Goal: Task Accomplishment & Management: Complete application form

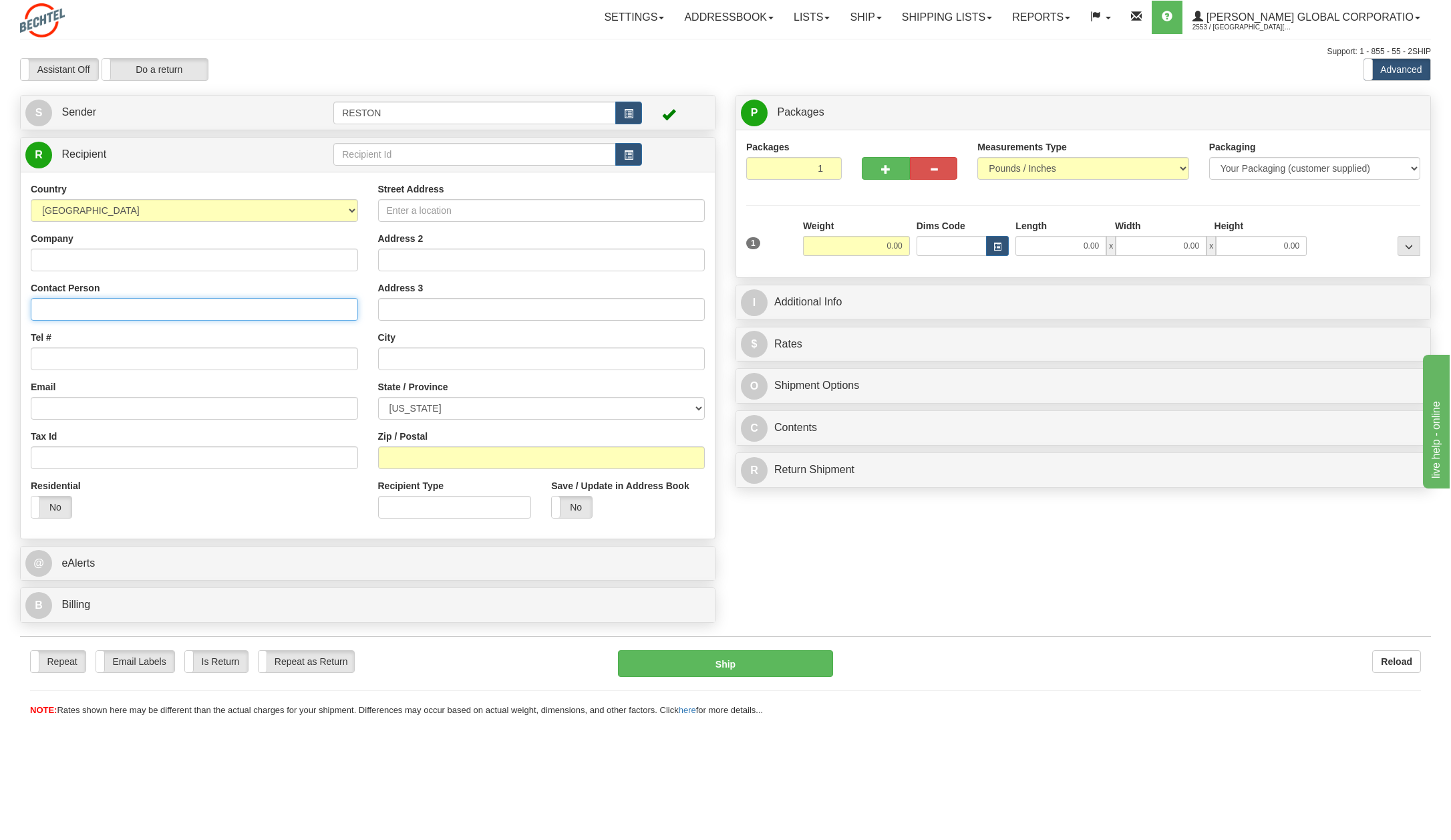
click at [83, 303] on input "Contact Person" at bounding box center [195, 309] width 327 height 23
paste input "[PERSON_NAME]"
type input "[PERSON_NAME]"
click at [53, 362] on input "Tel #" at bounding box center [195, 359] width 327 height 23
paste input "(713) -887-2606"
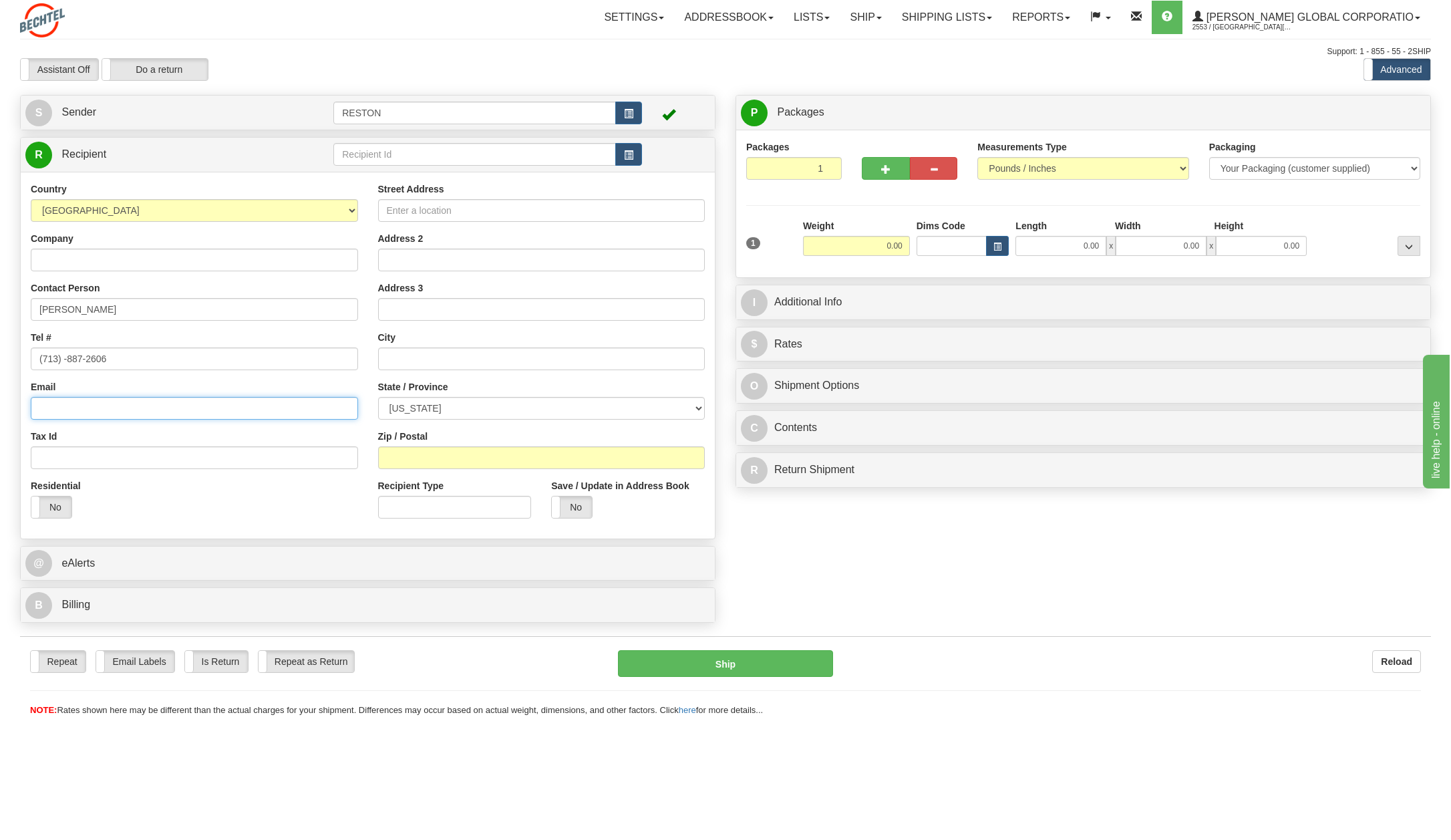
click at [62, 416] on input "Email" at bounding box center [195, 409] width 327 height 23
click at [65, 360] on input "(713) -887-2606" at bounding box center [195, 359] width 327 height 23
type input "[PHONE_NUMBER]"
click at [58, 407] on input "Email" at bounding box center [195, 409] width 327 height 23
paste input "[EMAIL_ADDRESS][PERSON_NAME][DOMAIN_NAME]"
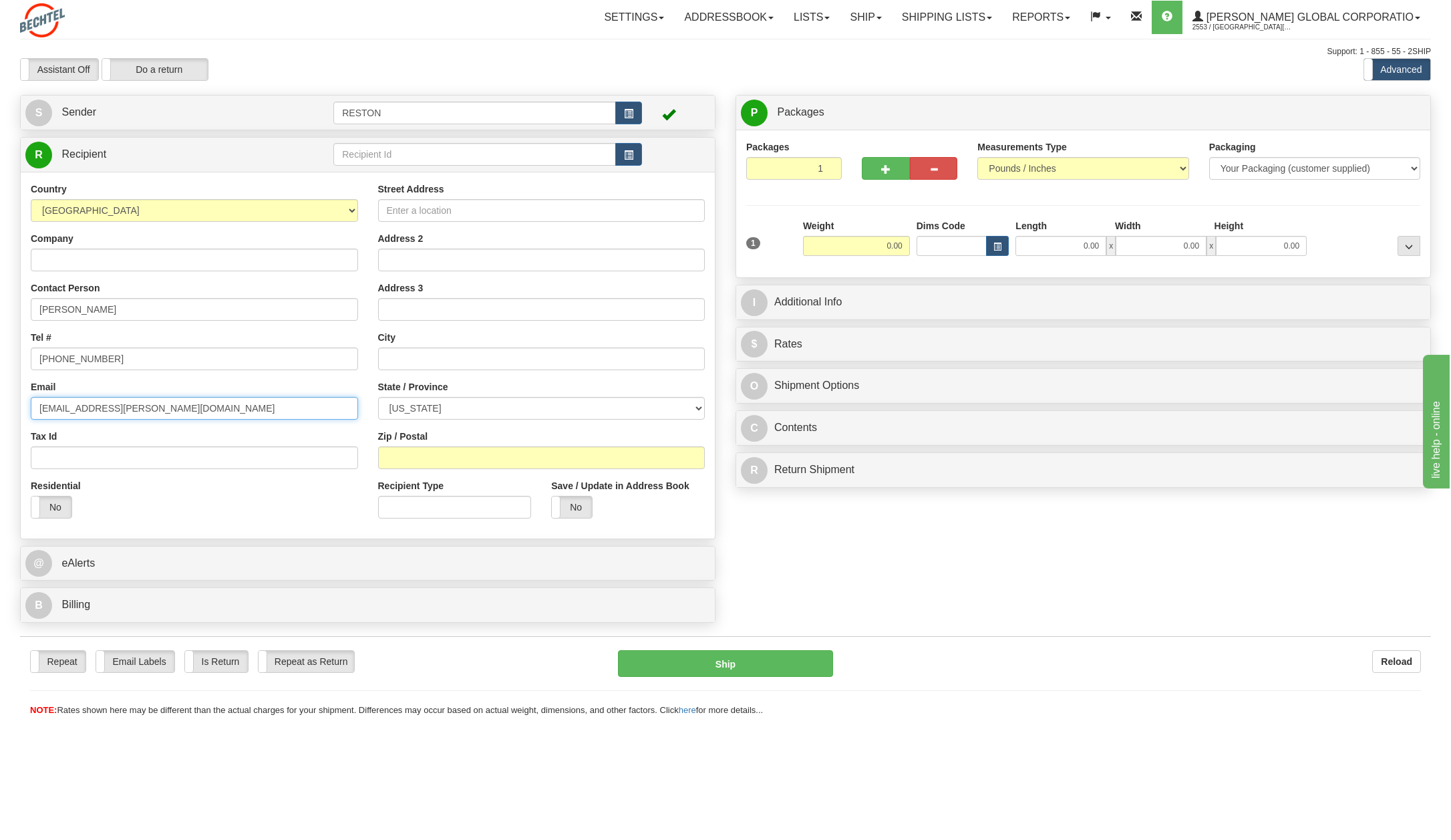
type input "[EMAIL_ADDRESS][PERSON_NAME][DOMAIN_NAME]"
click at [111, 251] on input "Company" at bounding box center [195, 260] width 327 height 23
type input "[PERSON_NAME]"
click at [424, 211] on input "Street Address" at bounding box center [542, 210] width 327 height 23
paste input "8006 W 600 S"
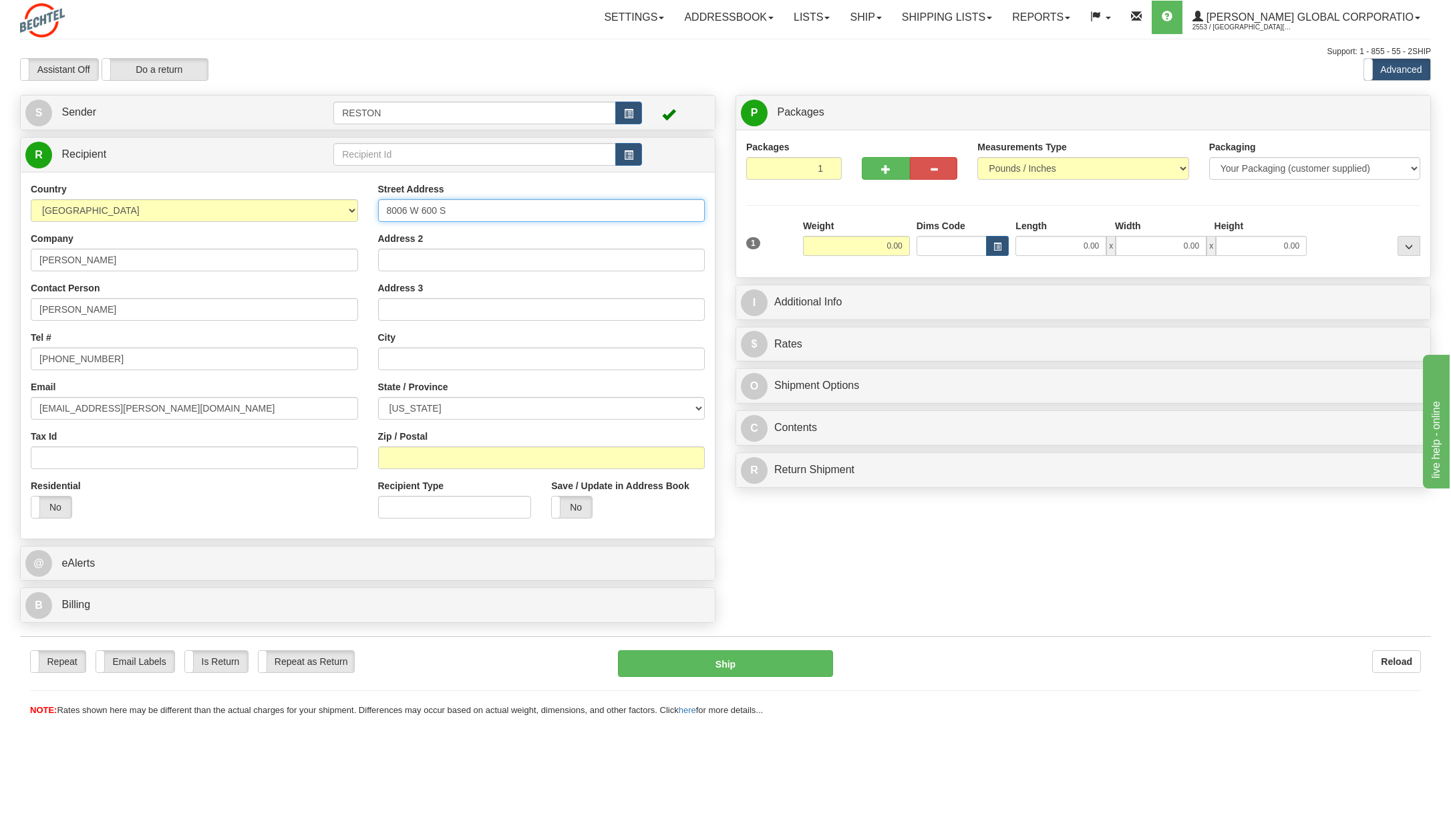
type input "8006 W 600 S"
click at [408, 362] on input "text" at bounding box center [542, 359] width 327 height 23
paste input "[GEOGRAPHIC_DATA]"
type input "[GEOGRAPHIC_DATA]"
click at [457, 403] on select "[US_STATE] [US_STATE] [US_STATE] [US_STATE] Armed Forces America Armed Forces E…" at bounding box center [542, 409] width 327 height 23
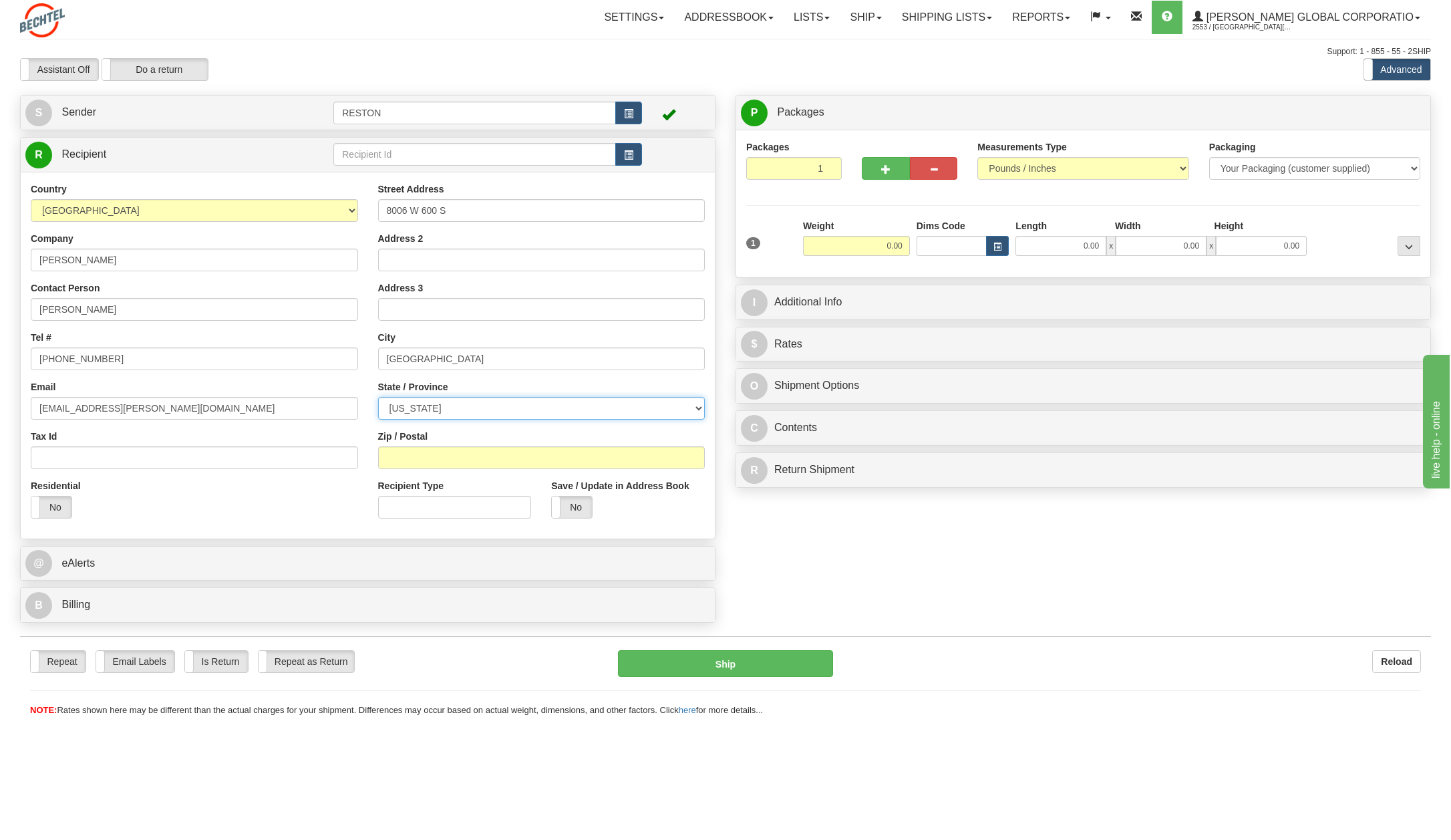
select select "IN"
click at [378, 397] on select "[US_STATE] [US_STATE] [US_STATE] [US_STATE] Armed Forces America Armed Forces E…" at bounding box center [542, 409] width 327 height 23
click at [421, 457] on input "Zip / Postal" at bounding box center [542, 458] width 327 height 23
click at [432, 459] on input "Zip / Postal" at bounding box center [542, 458] width 327 height 23
paste input "47946"
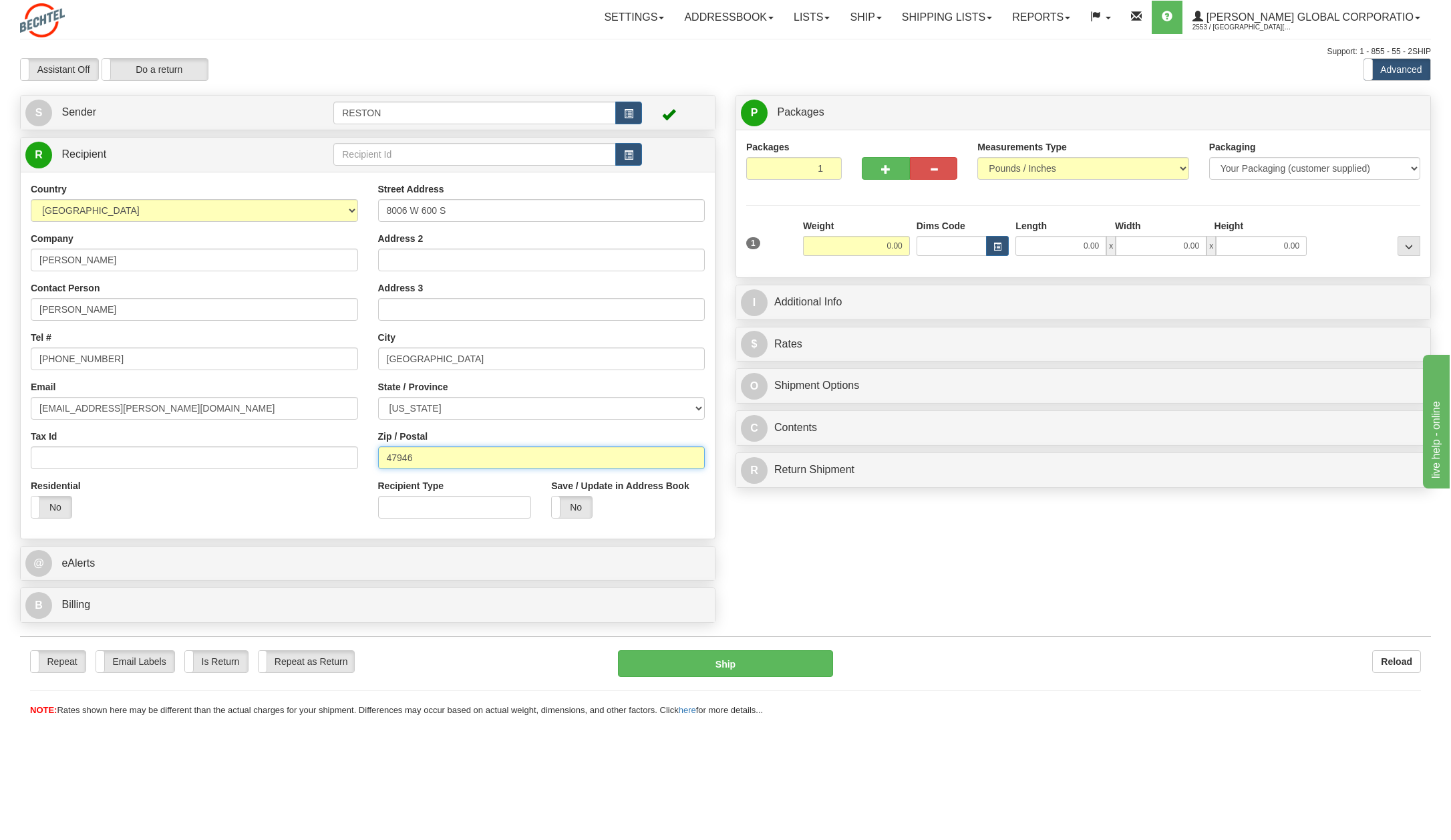
type input "47946"
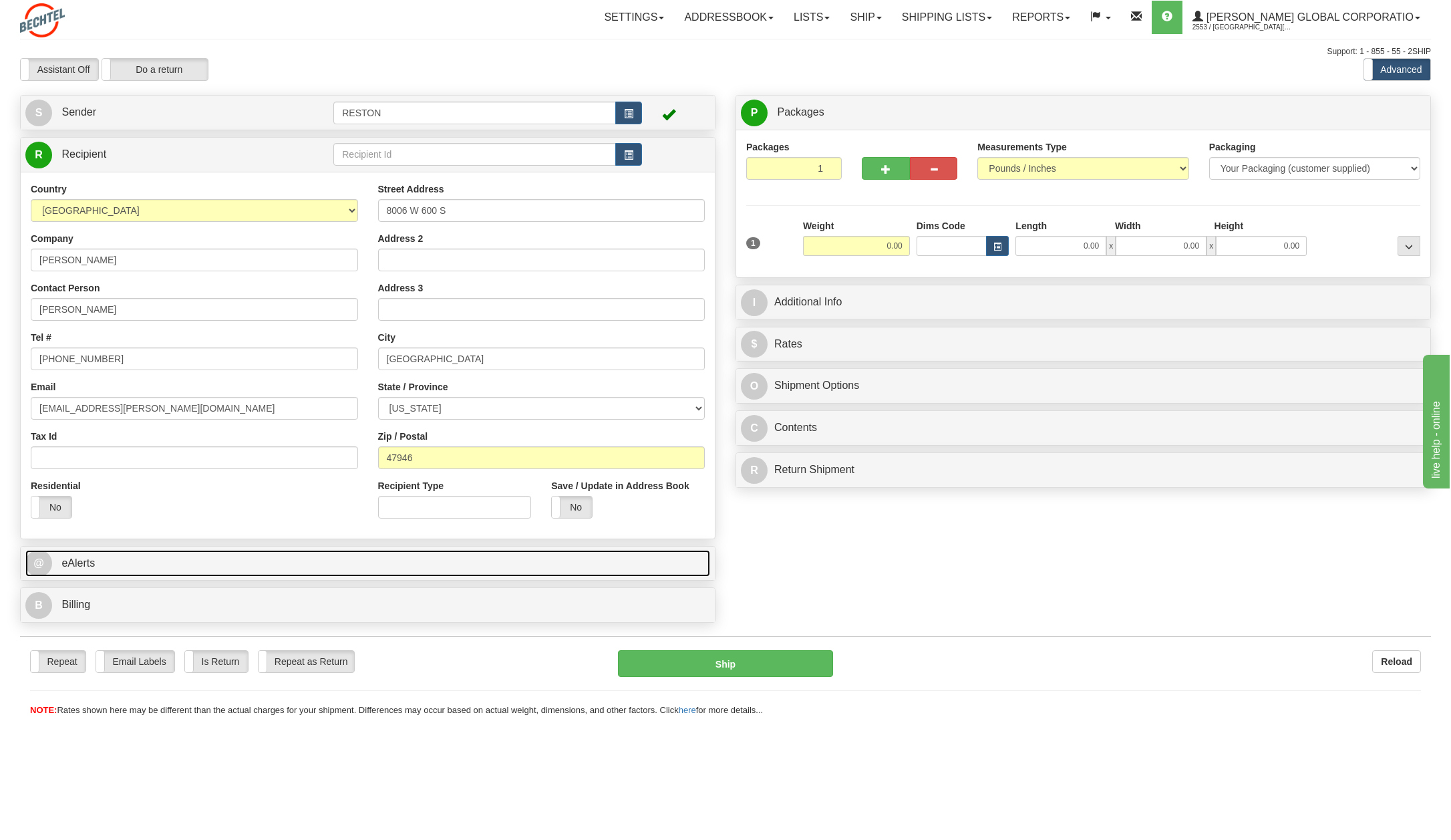
click at [40, 561] on span "@" at bounding box center [38, 563] width 27 height 27
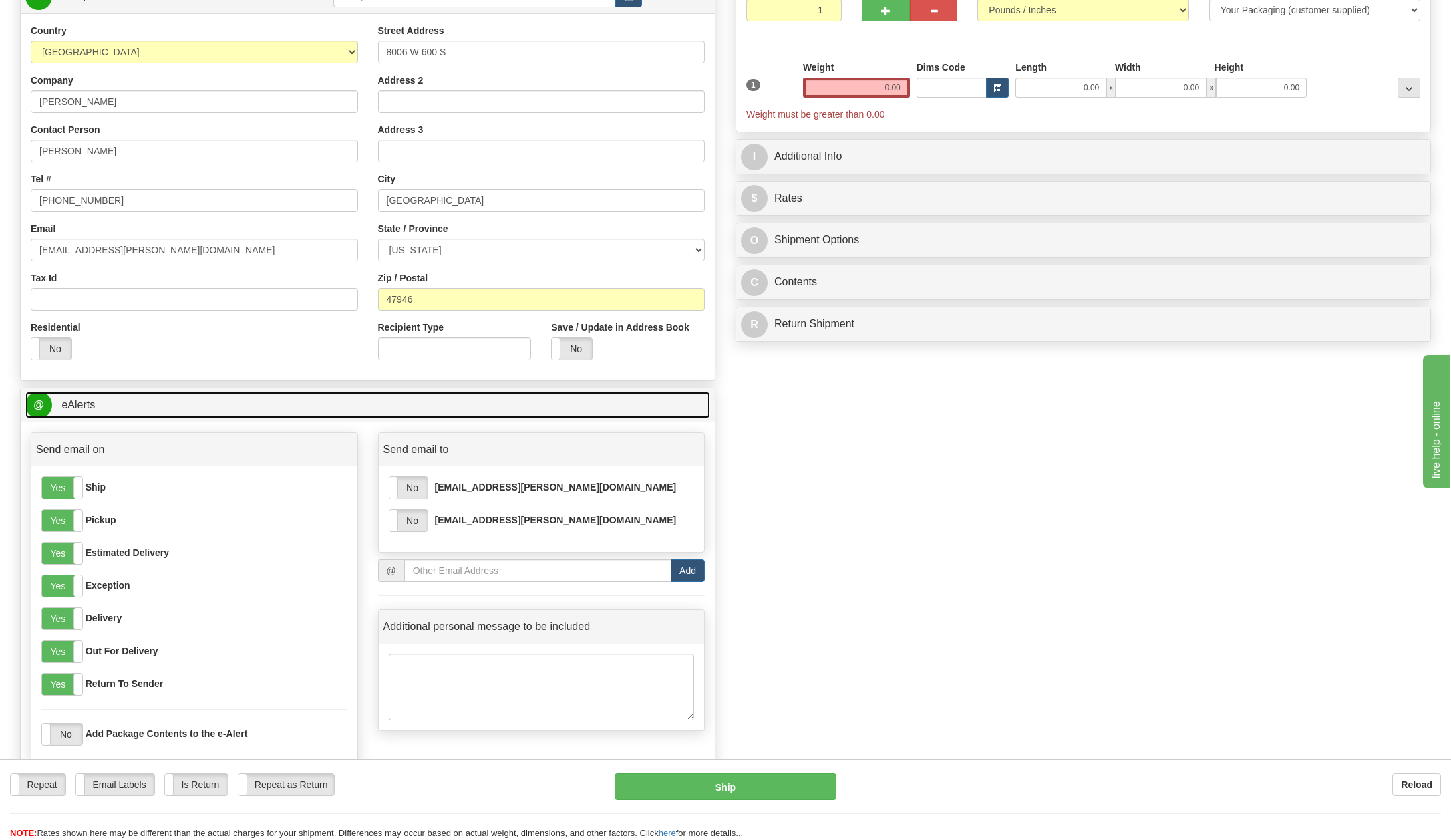
scroll to position [200, 0]
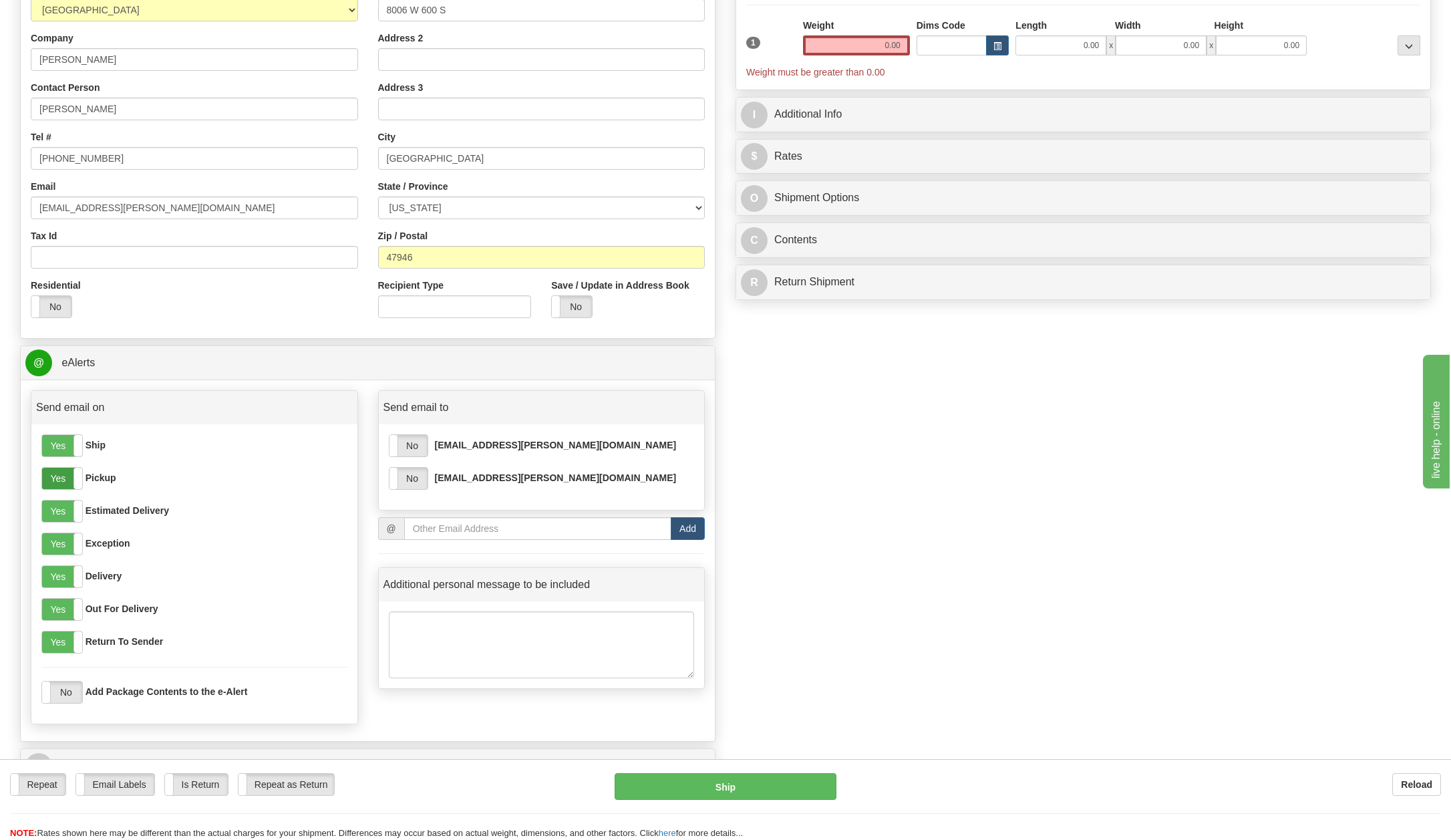
click at [61, 475] on label "Yes" at bounding box center [62, 478] width 40 height 22
click at [60, 508] on label "Yes" at bounding box center [62, 511] width 40 height 22
click at [58, 540] on label "Yes" at bounding box center [62, 544] width 40 height 22
click at [57, 601] on label "Yes" at bounding box center [62, 610] width 40 height 22
click at [57, 636] on label "Yes" at bounding box center [62, 642] width 40 height 22
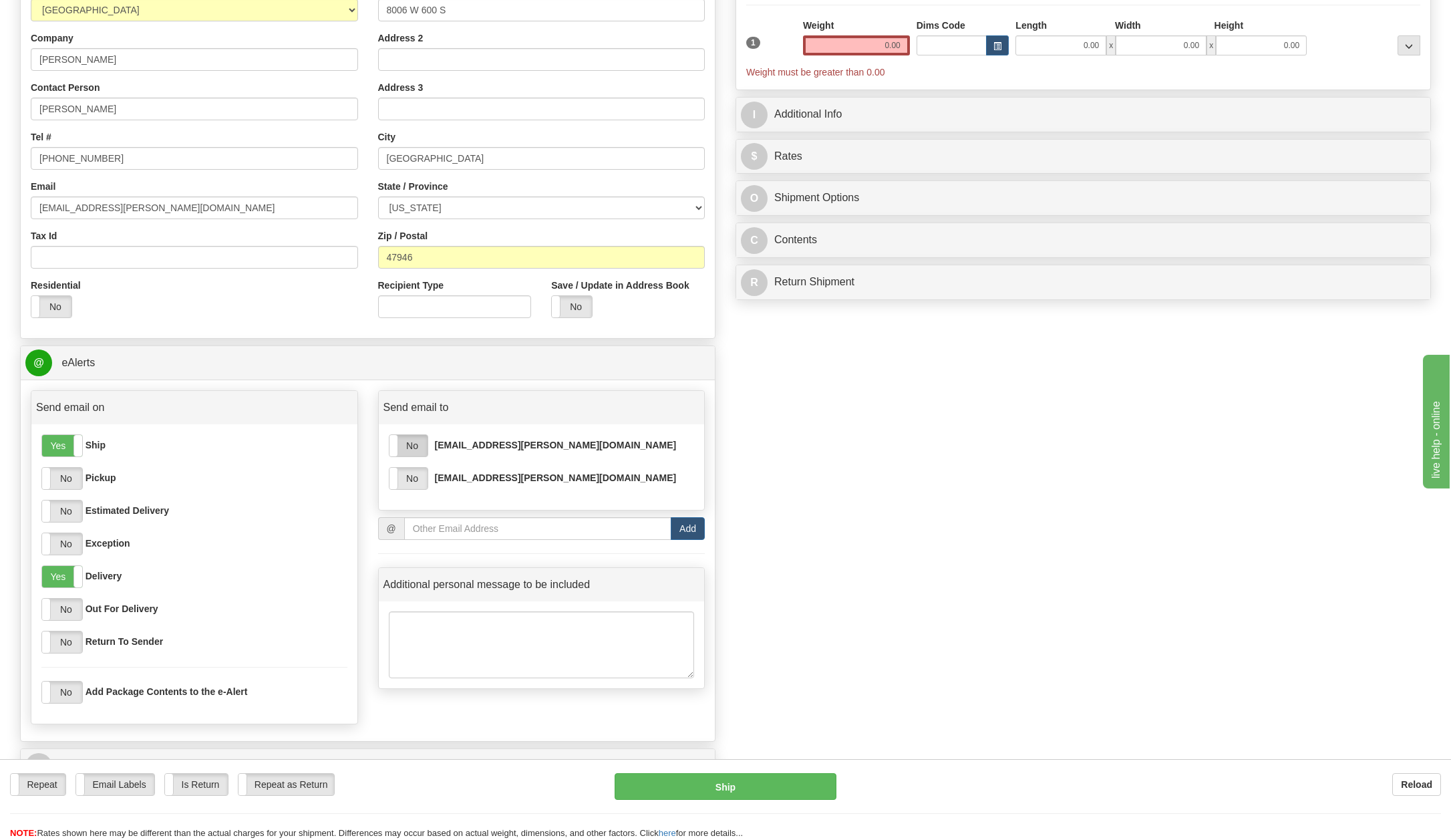
click at [414, 444] on label "No" at bounding box center [408, 446] width 38 height 22
click at [410, 477] on label "No" at bounding box center [408, 478] width 38 height 22
click at [447, 529] on input "email" at bounding box center [538, 528] width 267 height 23
type input "[EMAIL_ADDRESS][PERSON_NAME][DOMAIN_NAME]"
type input "MAIL ROOM [GEOGRAPHIC_DATA]"
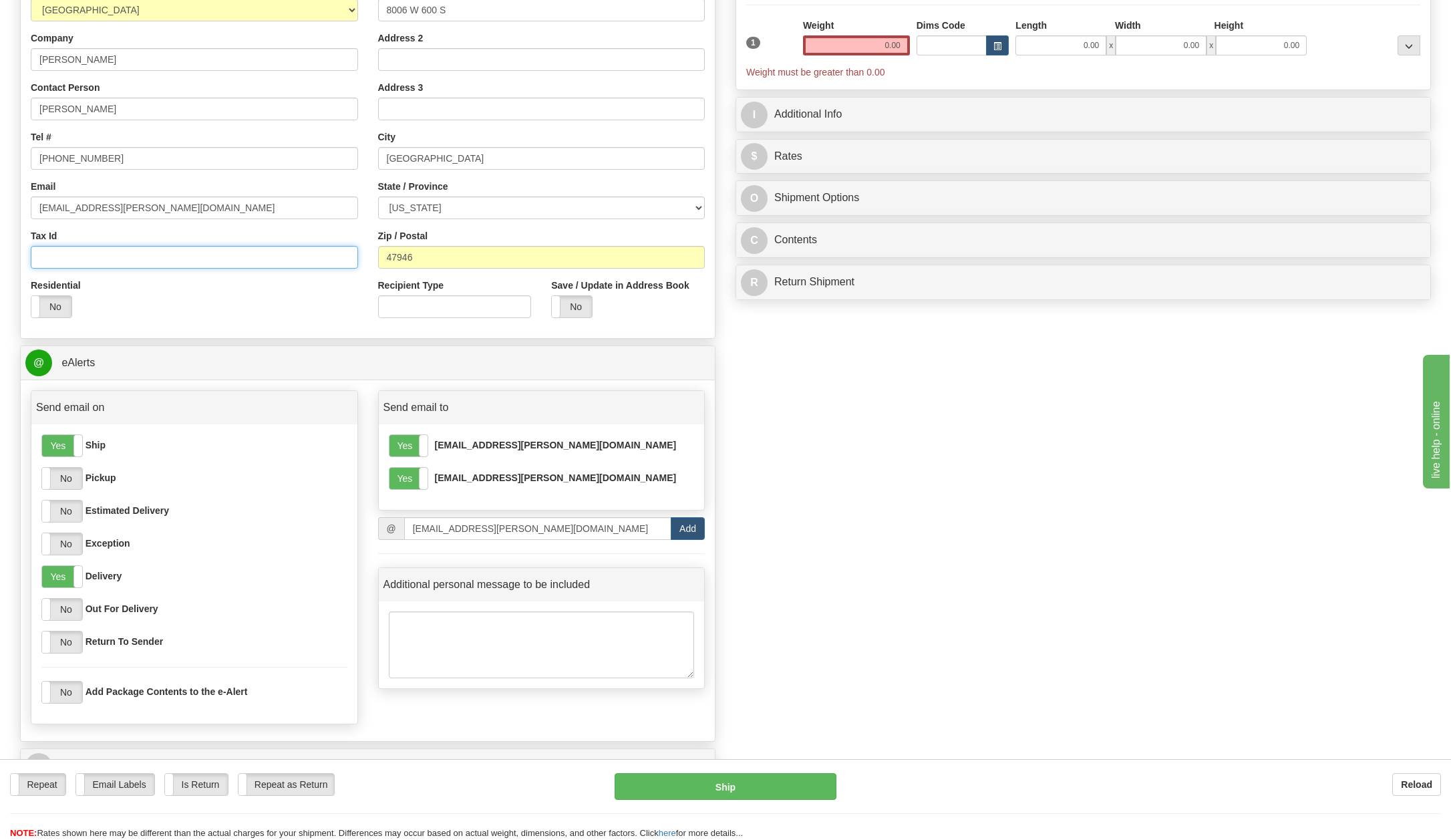
type input "Mail Room"
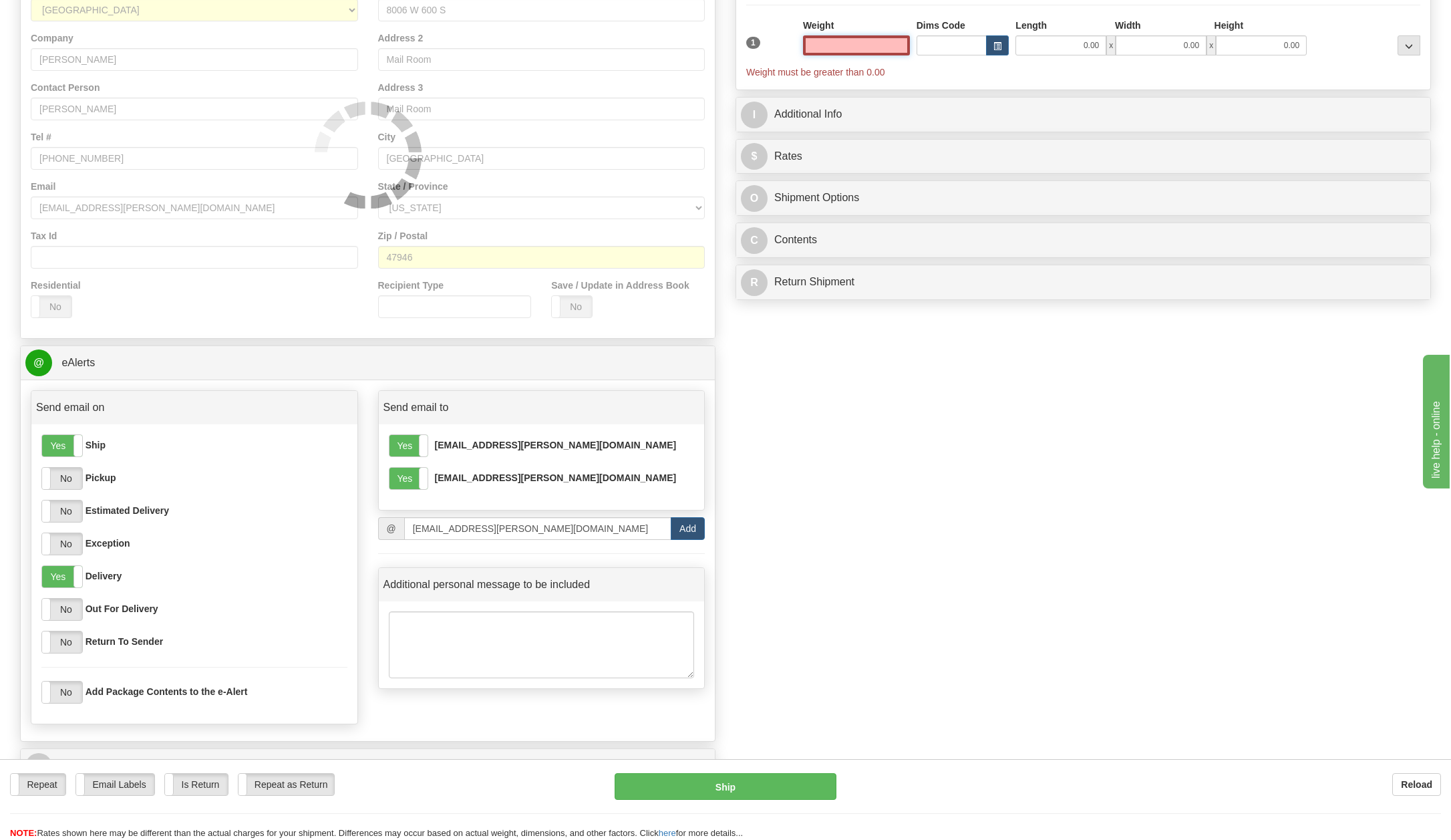
scroll to position [202, 0]
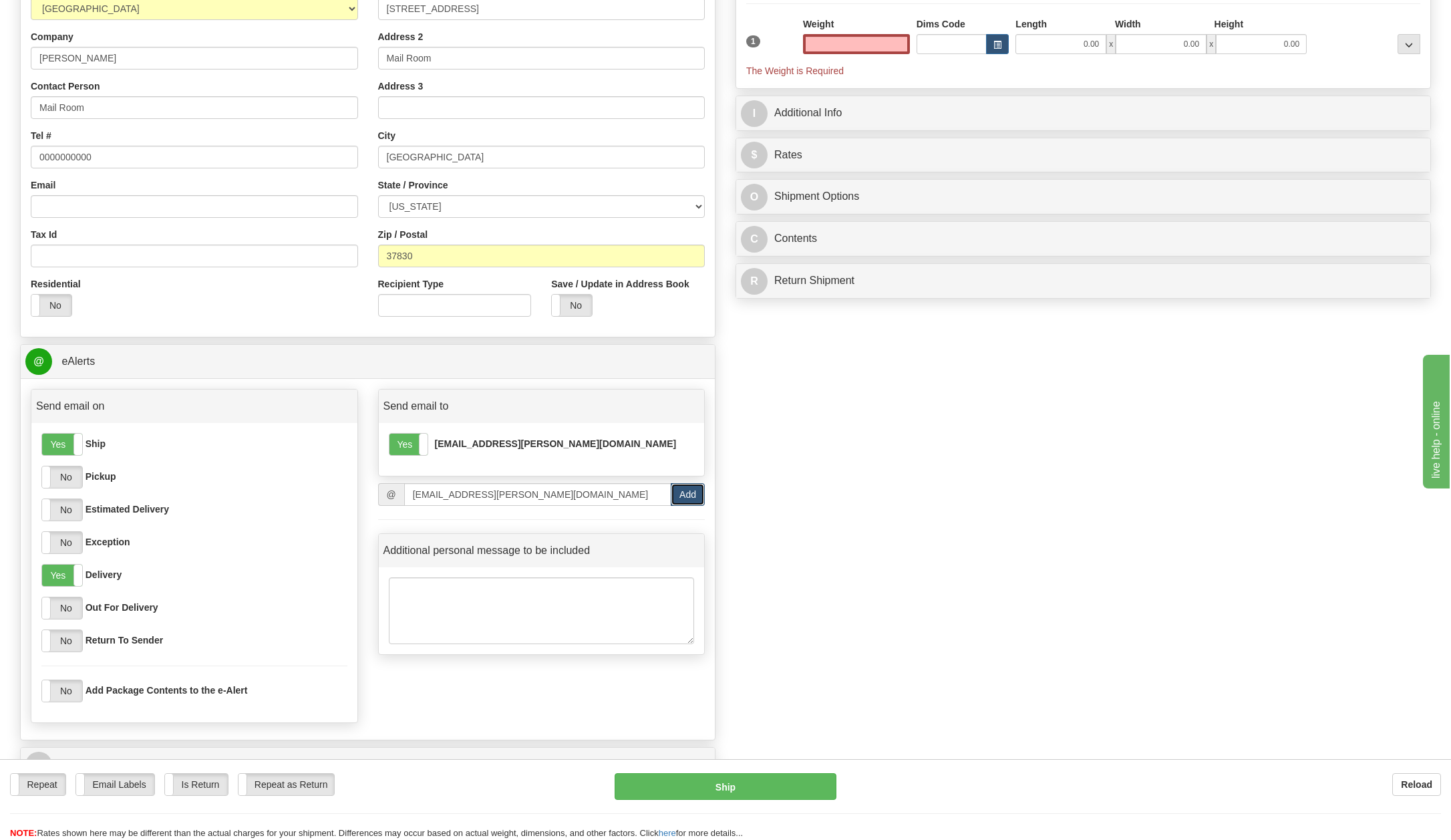
type input "0.00"
click at [686, 495] on button "Add" at bounding box center [687, 495] width 34 height 23
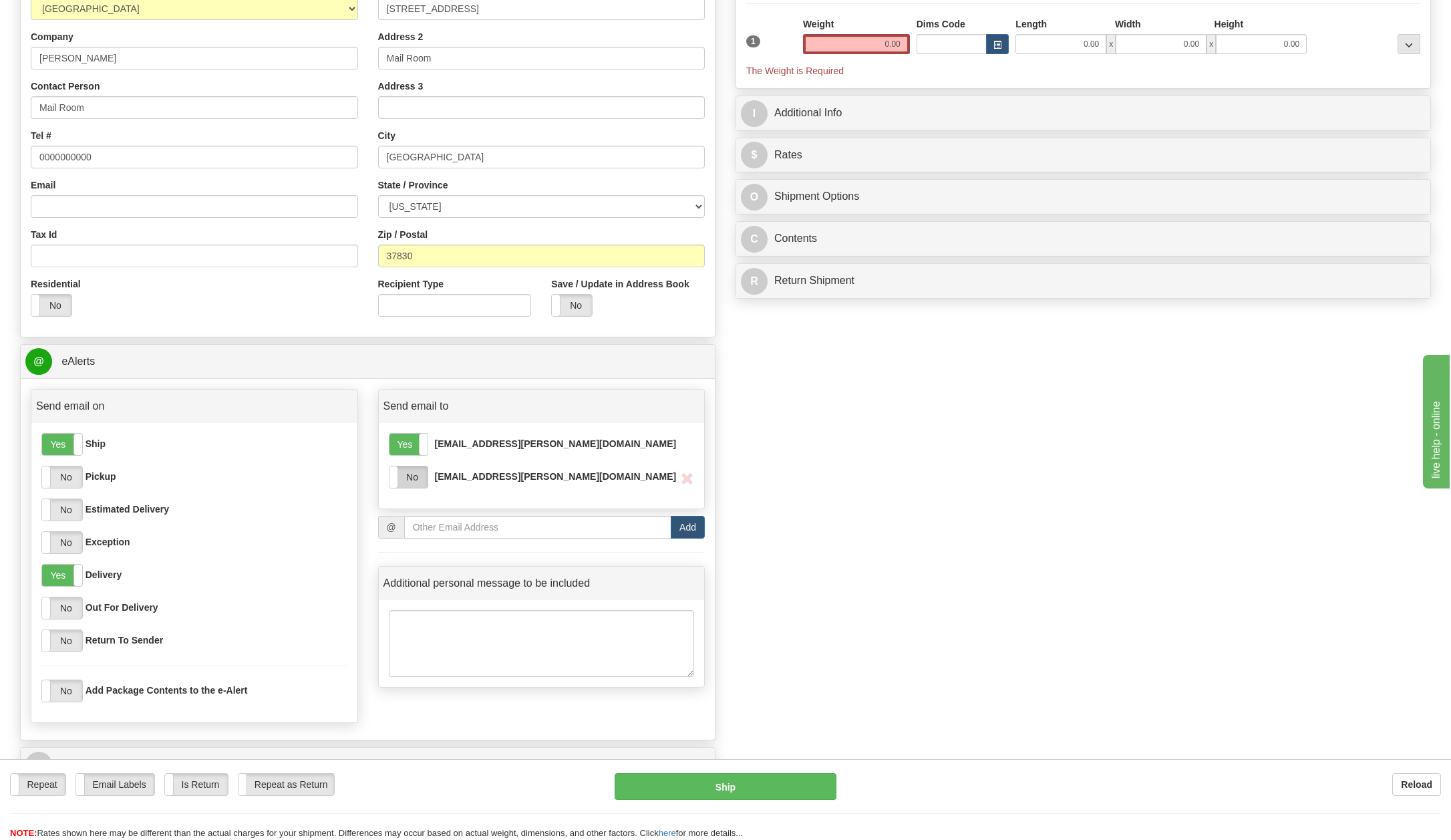
click at [413, 481] on label "No" at bounding box center [408, 477] width 38 height 22
click at [449, 531] on input "email" at bounding box center [538, 527] width 267 height 23
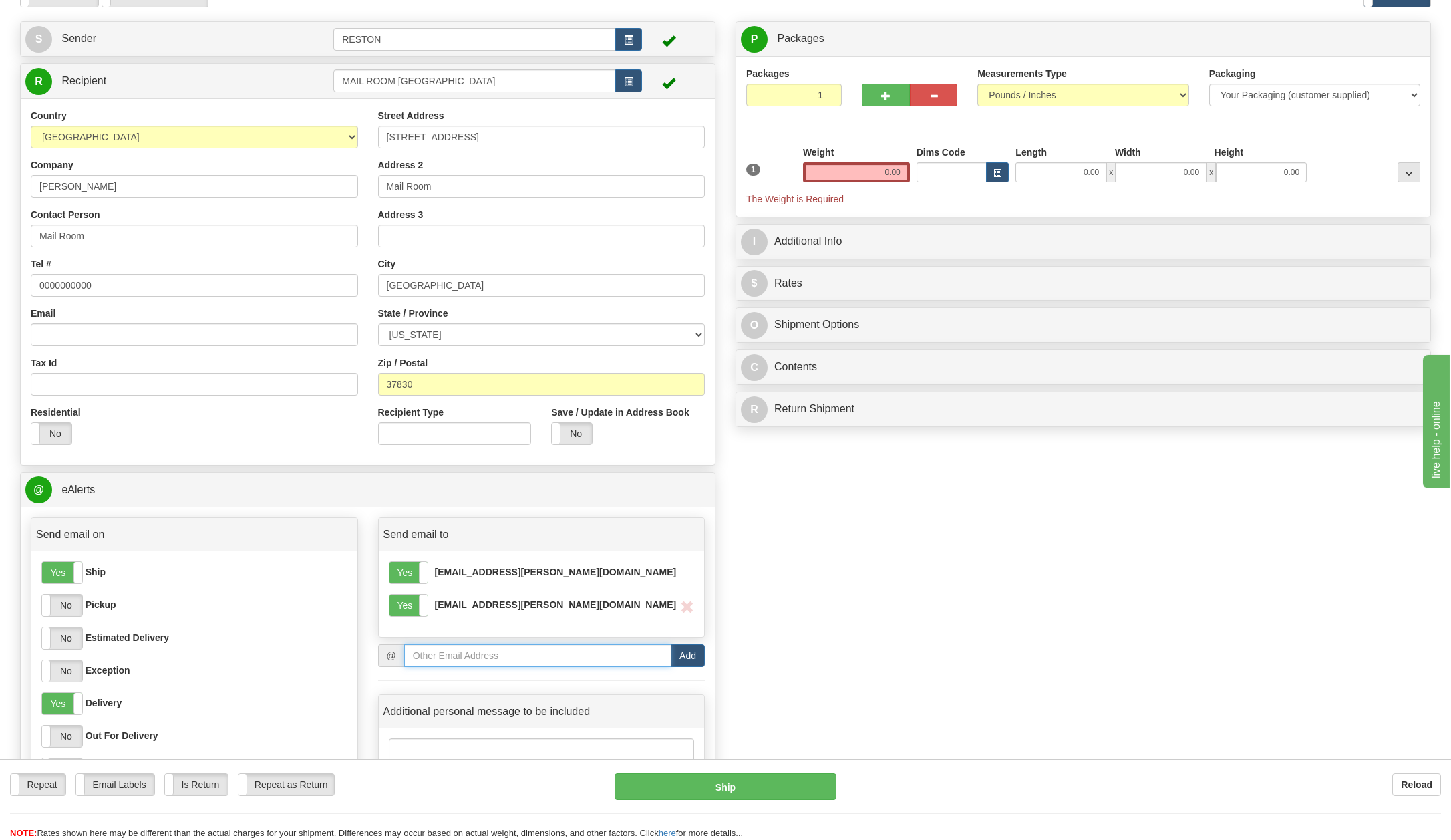
scroll to position [68, 0]
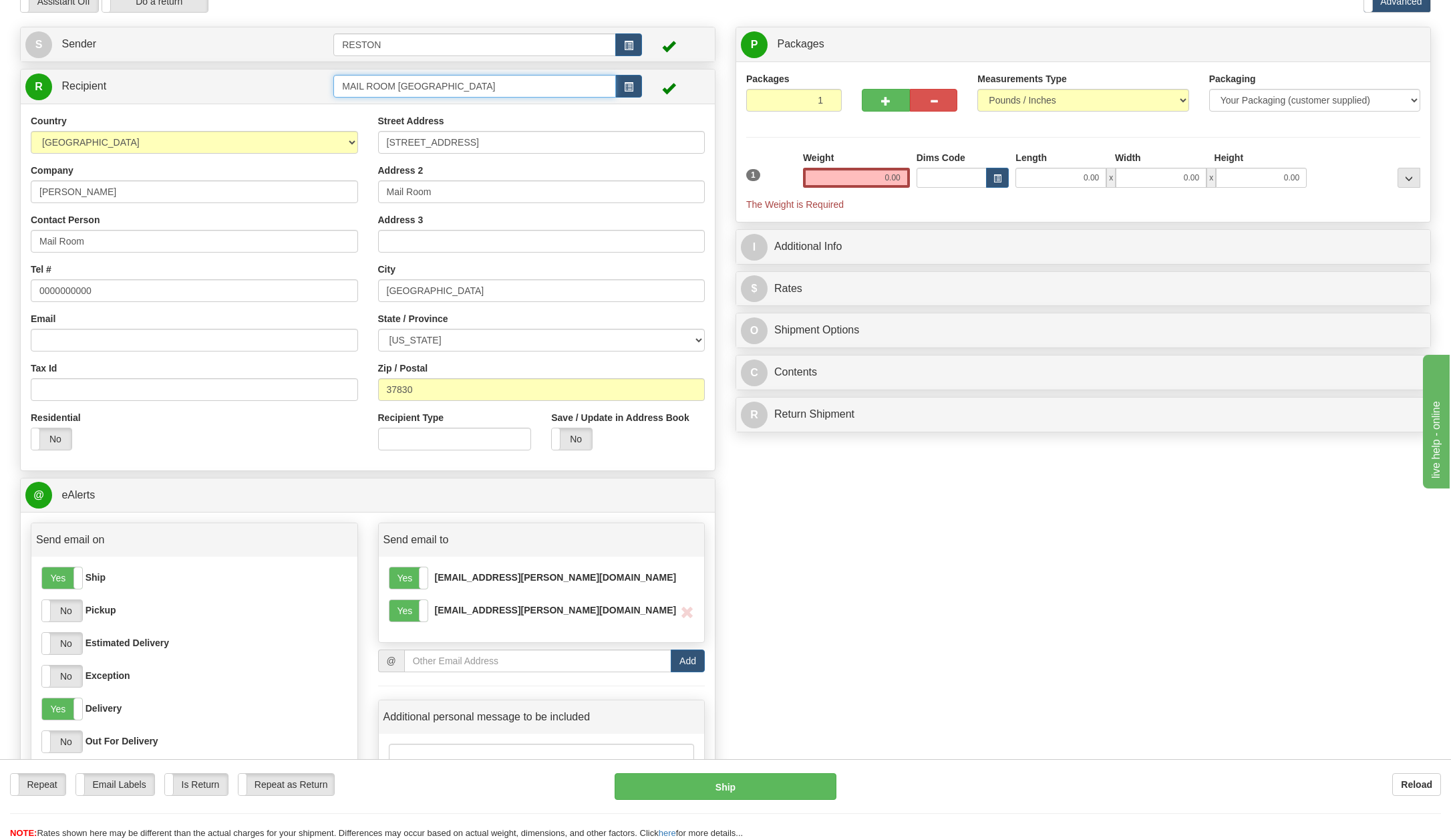
click at [487, 85] on input "MAIL ROOM [GEOGRAPHIC_DATA]" at bounding box center [474, 86] width 282 height 23
type input "M"
click at [88, 235] on input "Mail Room" at bounding box center [195, 241] width 327 height 23
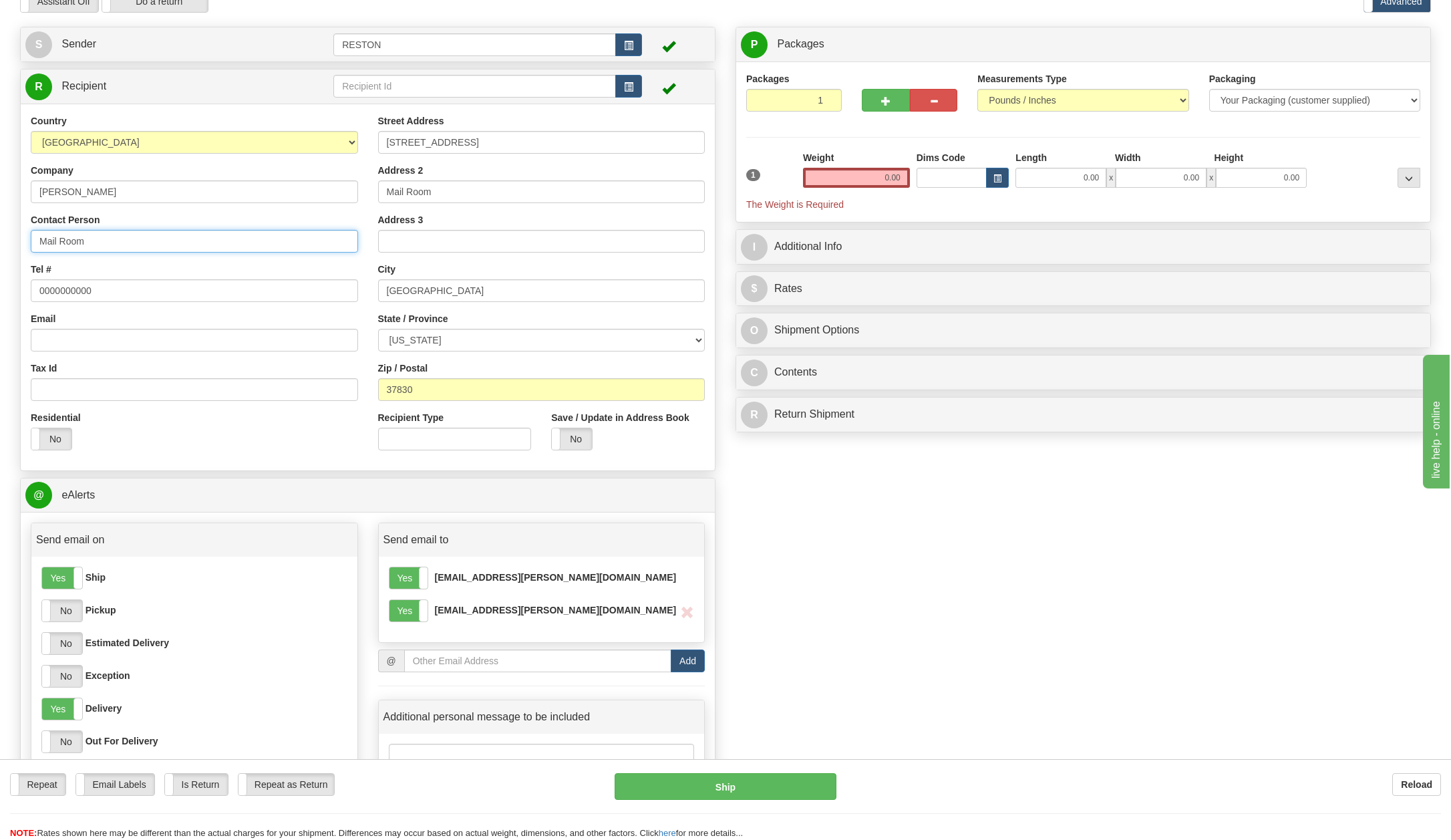
click at [98, 241] on input "Mail Room" at bounding box center [195, 241] width 327 height 23
paste input "[PERSON_NAME]"
type input "[PERSON_NAME]"
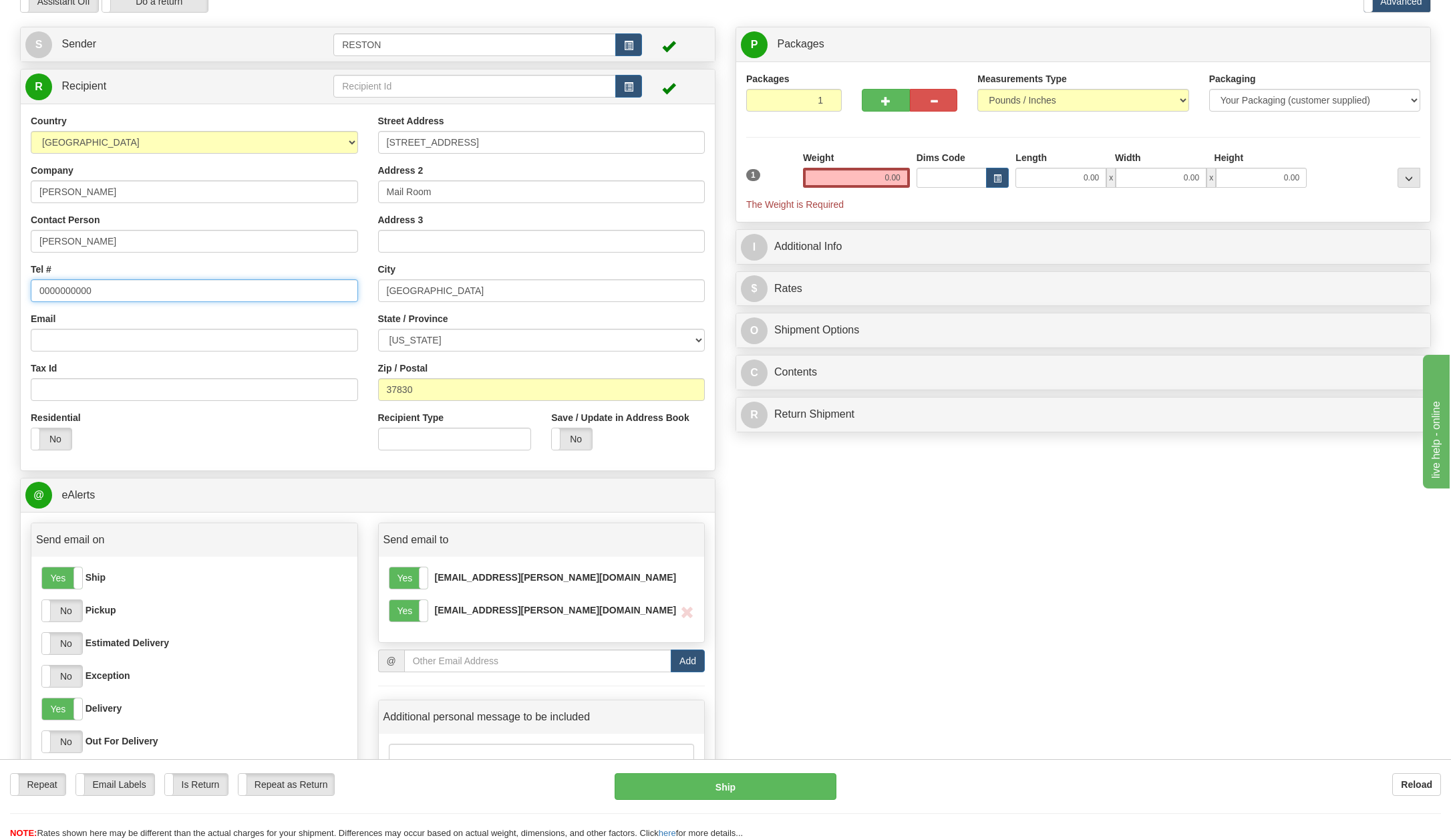
click at [73, 292] on input "0000000000" at bounding box center [195, 291] width 327 height 23
paste input "(713) -887-2606"
click at [66, 289] on input "(713) -887-2606" at bounding box center [195, 291] width 327 height 23
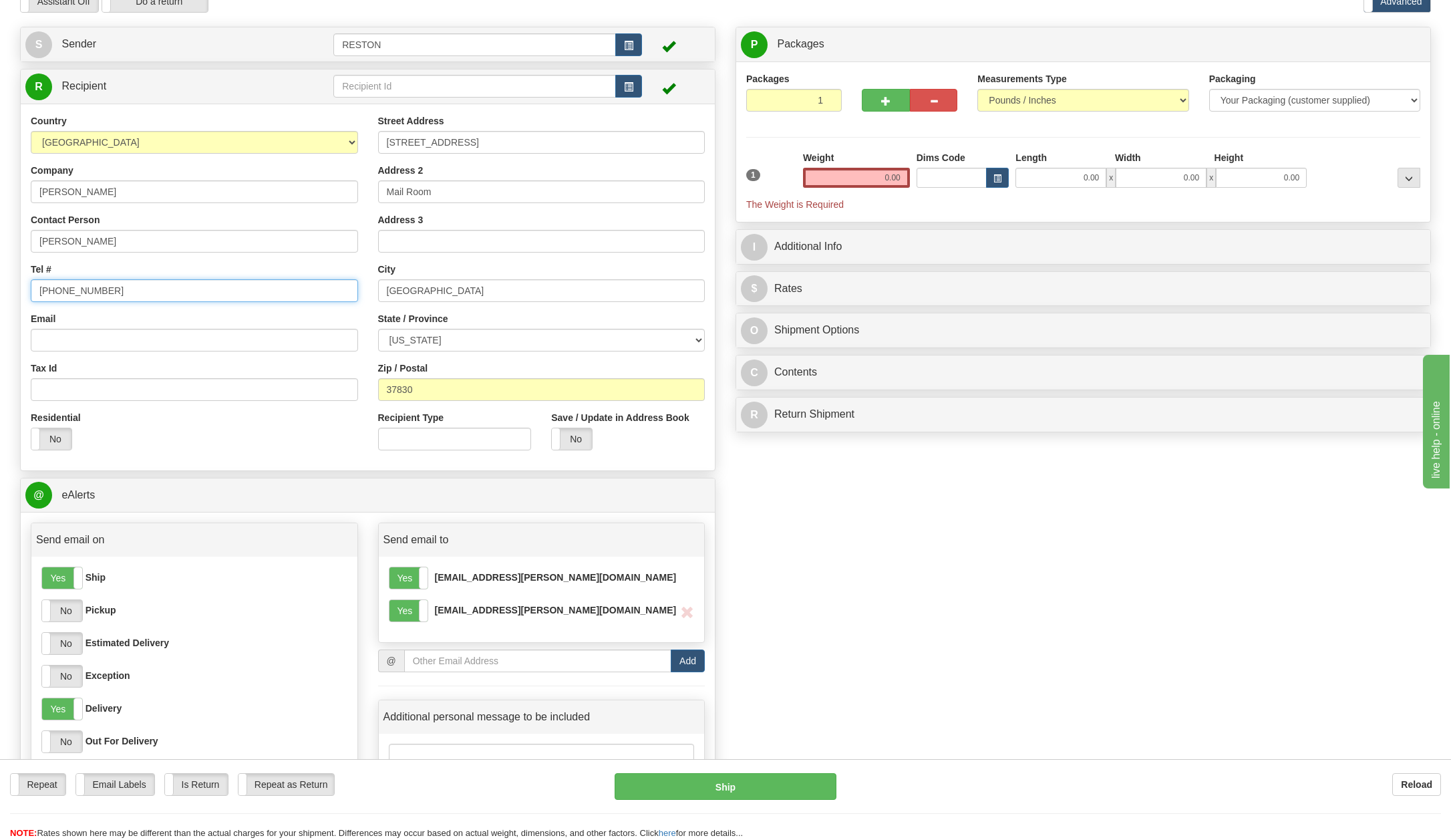
type input "[PHONE_NUMBER]"
click at [65, 341] on input "Email" at bounding box center [195, 340] width 327 height 23
paste input "[EMAIL_ADDRESS][PERSON_NAME][DOMAIN_NAME]"
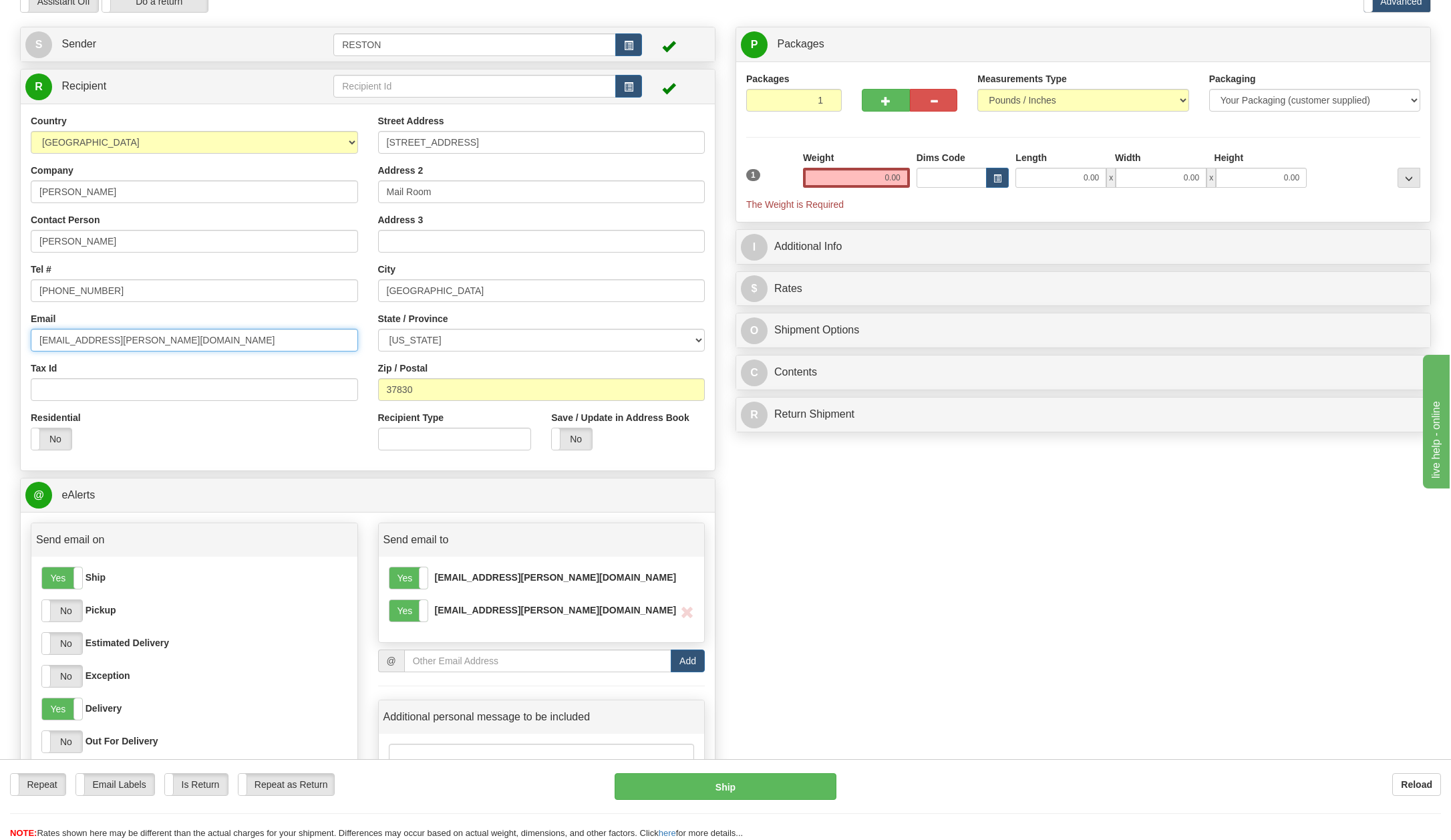
type input "[EMAIL_ADDRESS][PERSON_NAME][DOMAIN_NAME]"
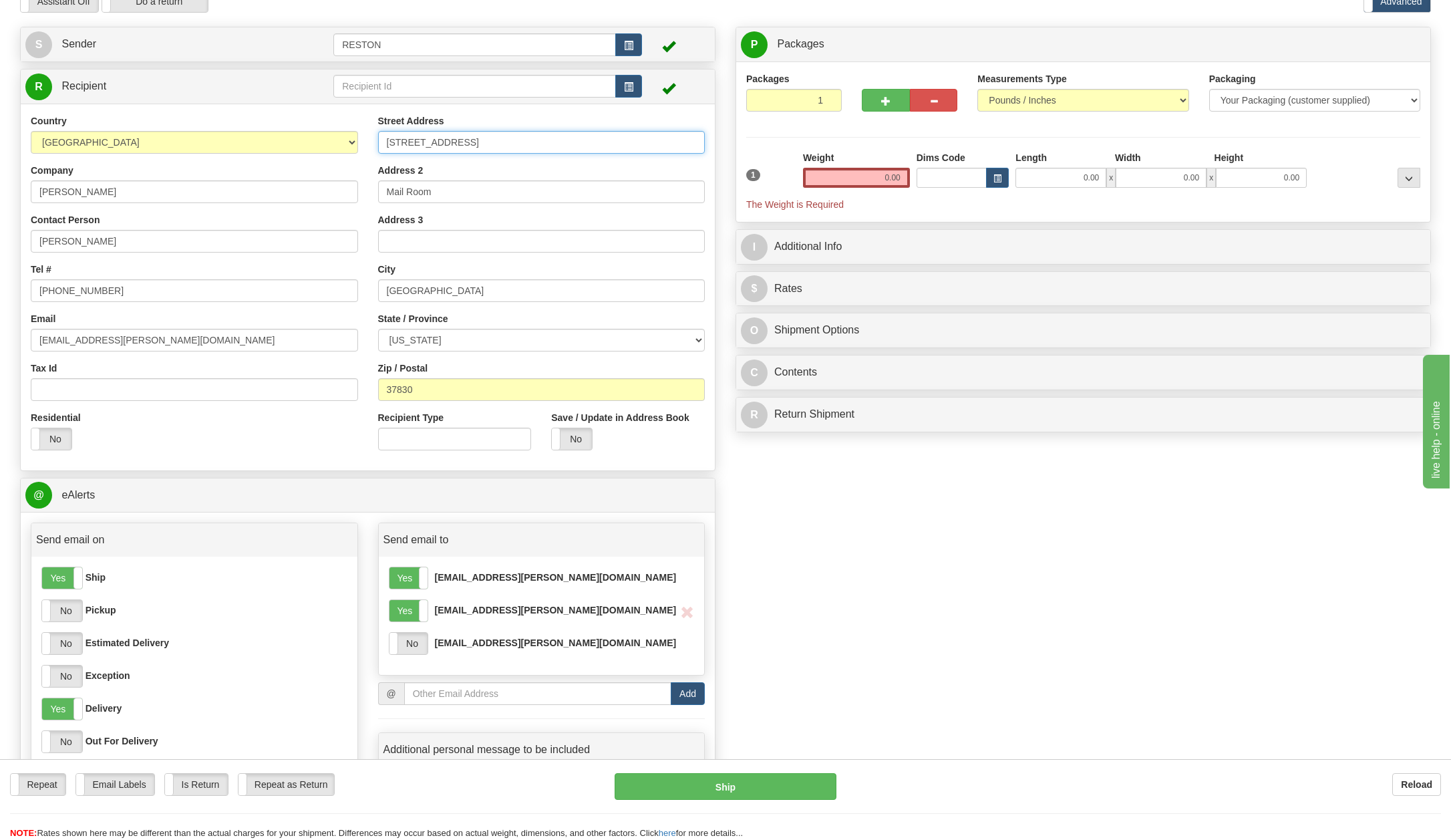
click at [452, 140] on input "[STREET_ADDRESS]" at bounding box center [542, 142] width 327 height 23
paste input "8006 W 600"
type input "8006 W 600"
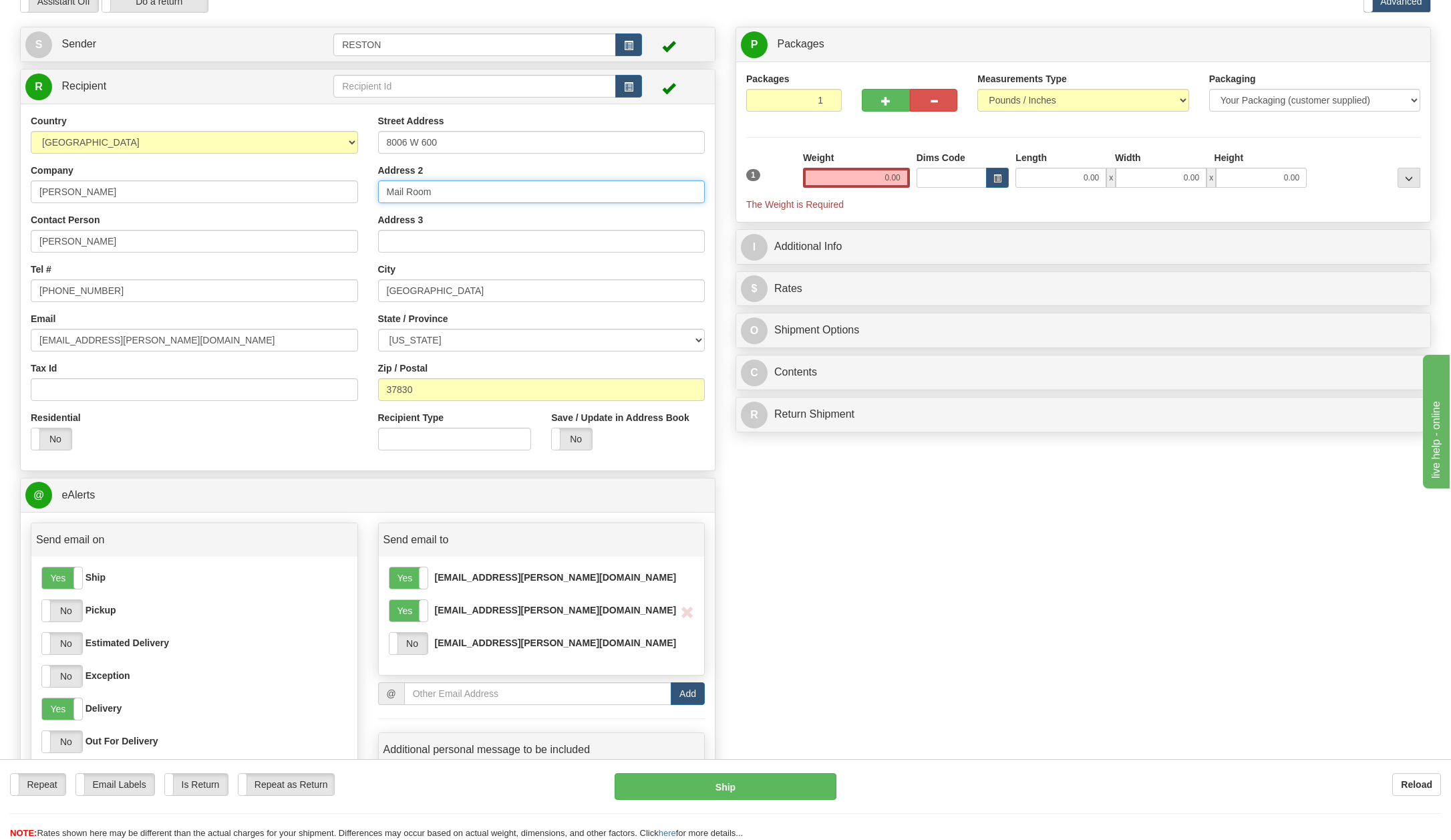
click at [442, 189] on input "Mail Room" at bounding box center [542, 192] width 327 height 23
type input "M"
click at [418, 289] on input "[GEOGRAPHIC_DATA]" at bounding box center [542, 291] width 327 height 23
drag, startPoint x: 446, startPoint y: 291, endPoint x: 332, endPoint y: 281, distance: 114.4
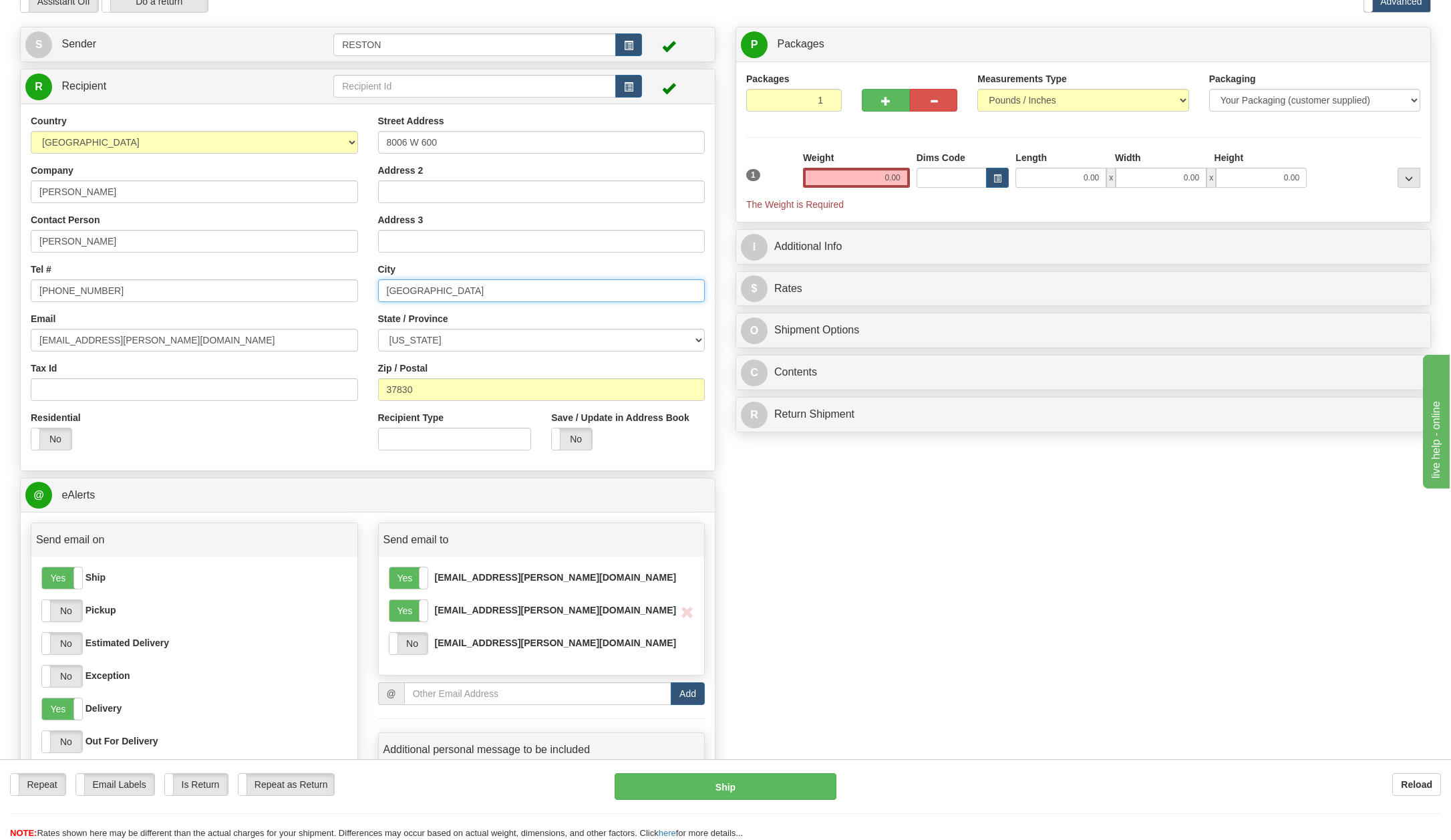
click at [332, 281] on div "Country [GEOGRAPHIC_DATA] [GEOGRAPHIC_DATA] [GEOGRAPHIC_DATA] [GEOGRAPHIC_DATA]…" at bounding box center [368, 287] width 694 height 346
paste input "S Francesville"
type input "S Francesville"
click at [447, 336] on select "[US_STATE] [US_STATE] [US_STATE] [US_STATE] Armed Forces America Armed Forces E…" at bounding box center [542, 340] width 327 height 23
select select "IN"
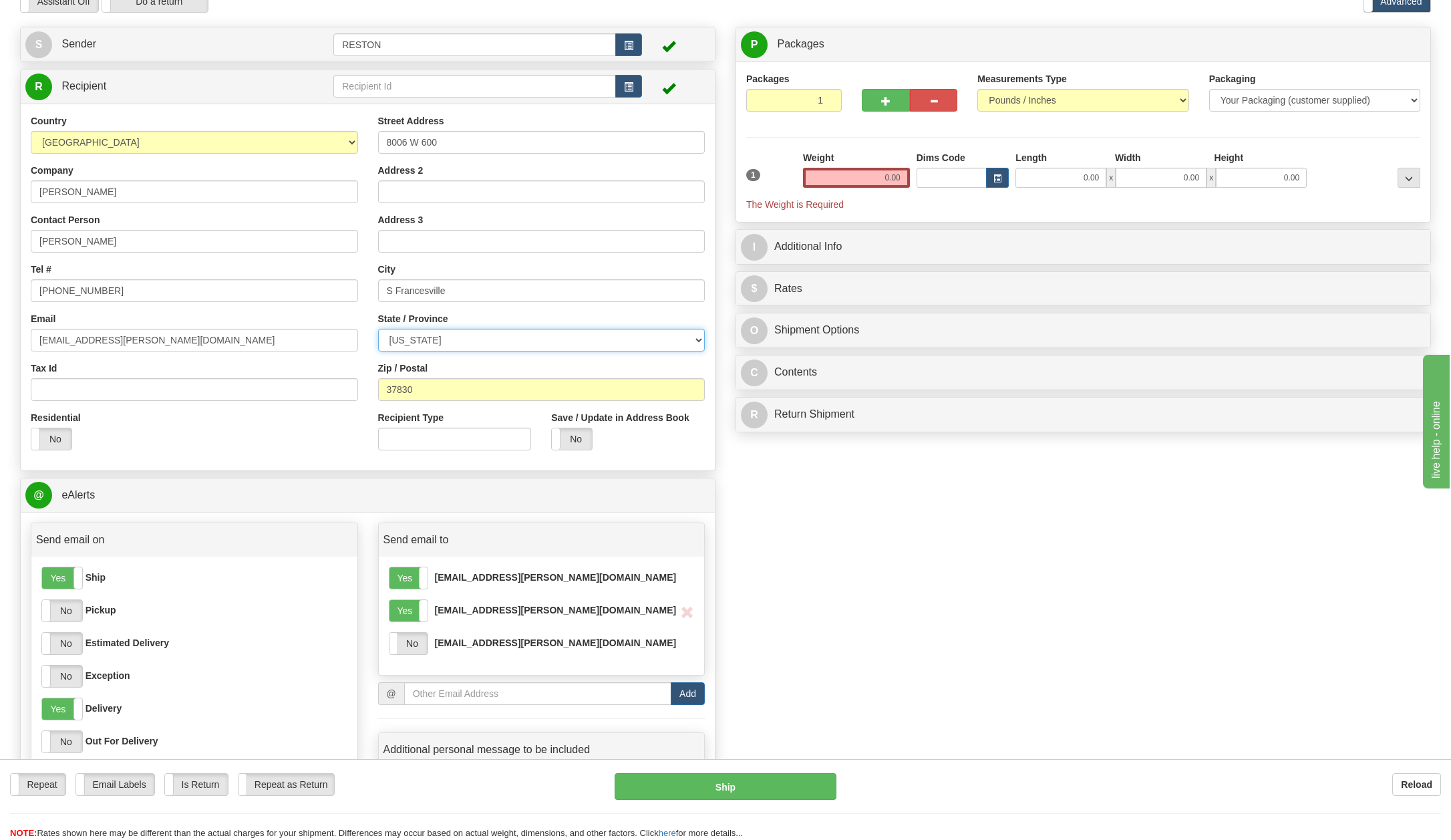
click at [378, 329] on select "[US_STATE] [US_STATE] [US_STATE] [US_STATE] Armed Forces America Armed Forces E…" at bounding box center [542, 340] width 327 height 23
click at [441, 390] on input "37830" at bounding box center [542, 390] width 327 height 23
drag, startPoint x: 432, startPoint y: 393, endPoint x: 358, endPoint y: 386, distance: 74.3
click at [358, 386] on div "Country [GEOGRAPHIC_DATA] [GEOGRAPHIC_DATA] [GEOGRAPHIC_DATA] [GEOGRAPHIC_DATA]…" at bounding box center [368, 287] width 694 height 346
paste input "47946"
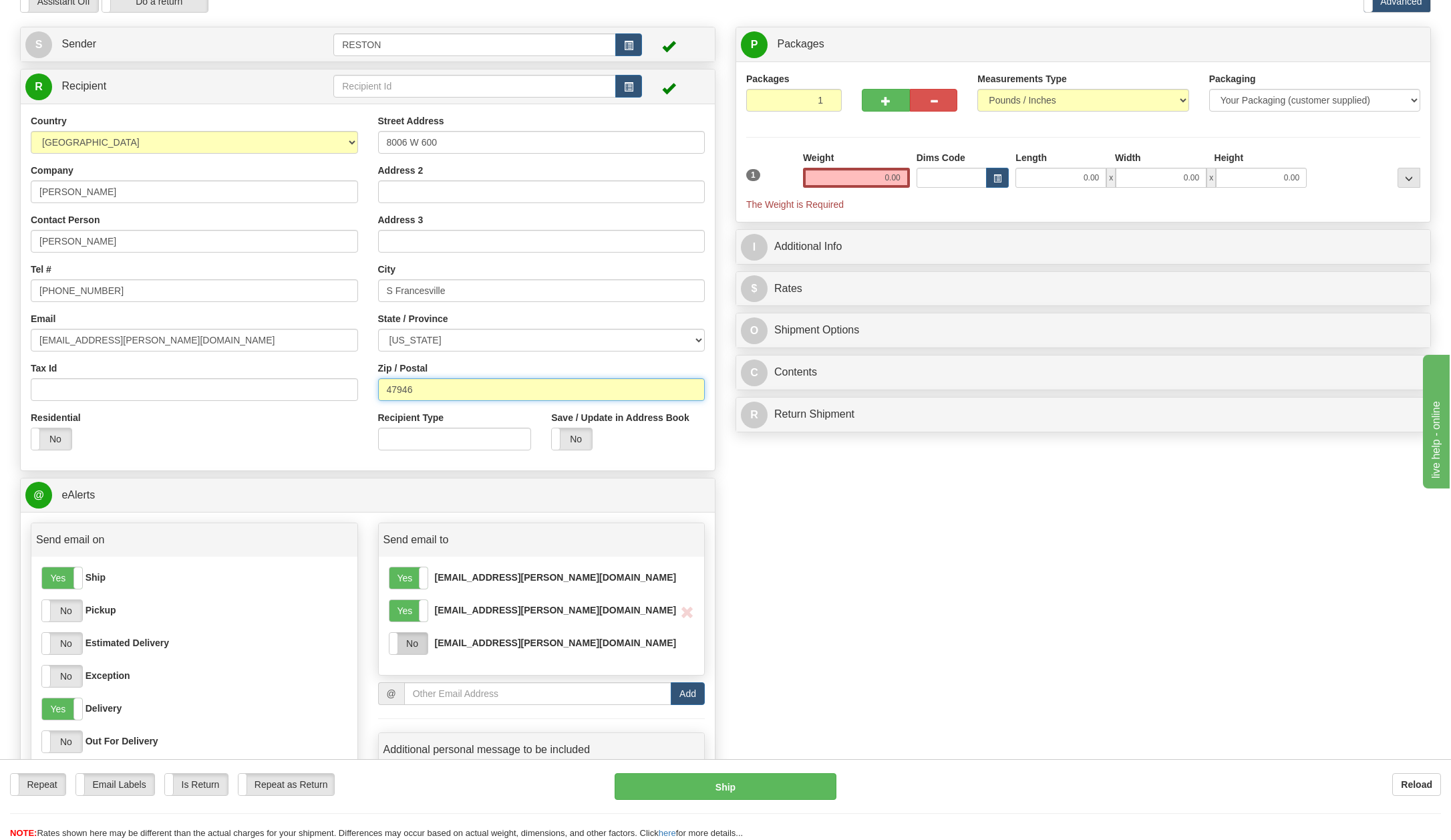
type input "47946"
click at [416, 640] on label "No" at bounding box center [408, 643] width 38 height 22
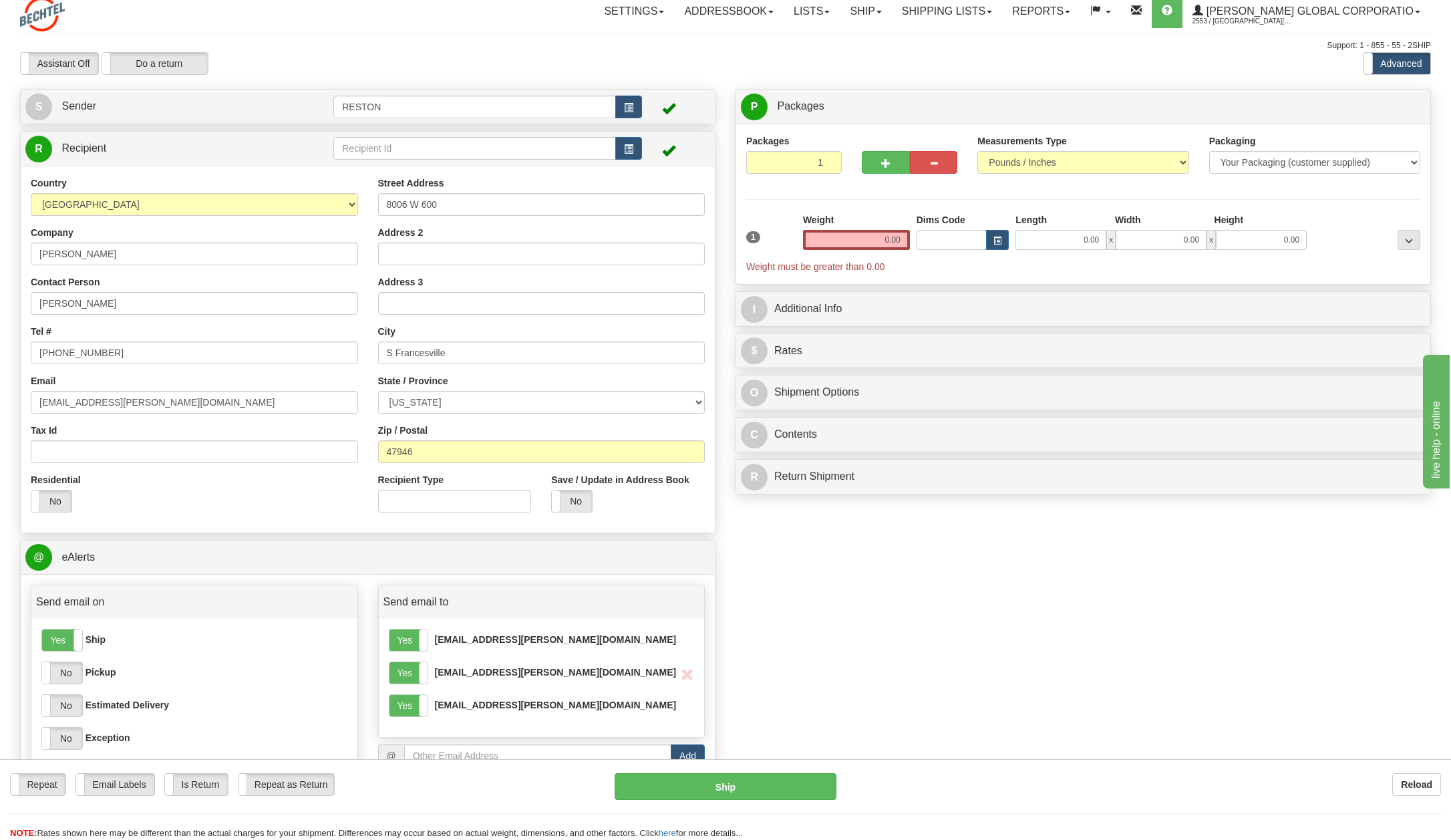
scroll to position [0, 0]
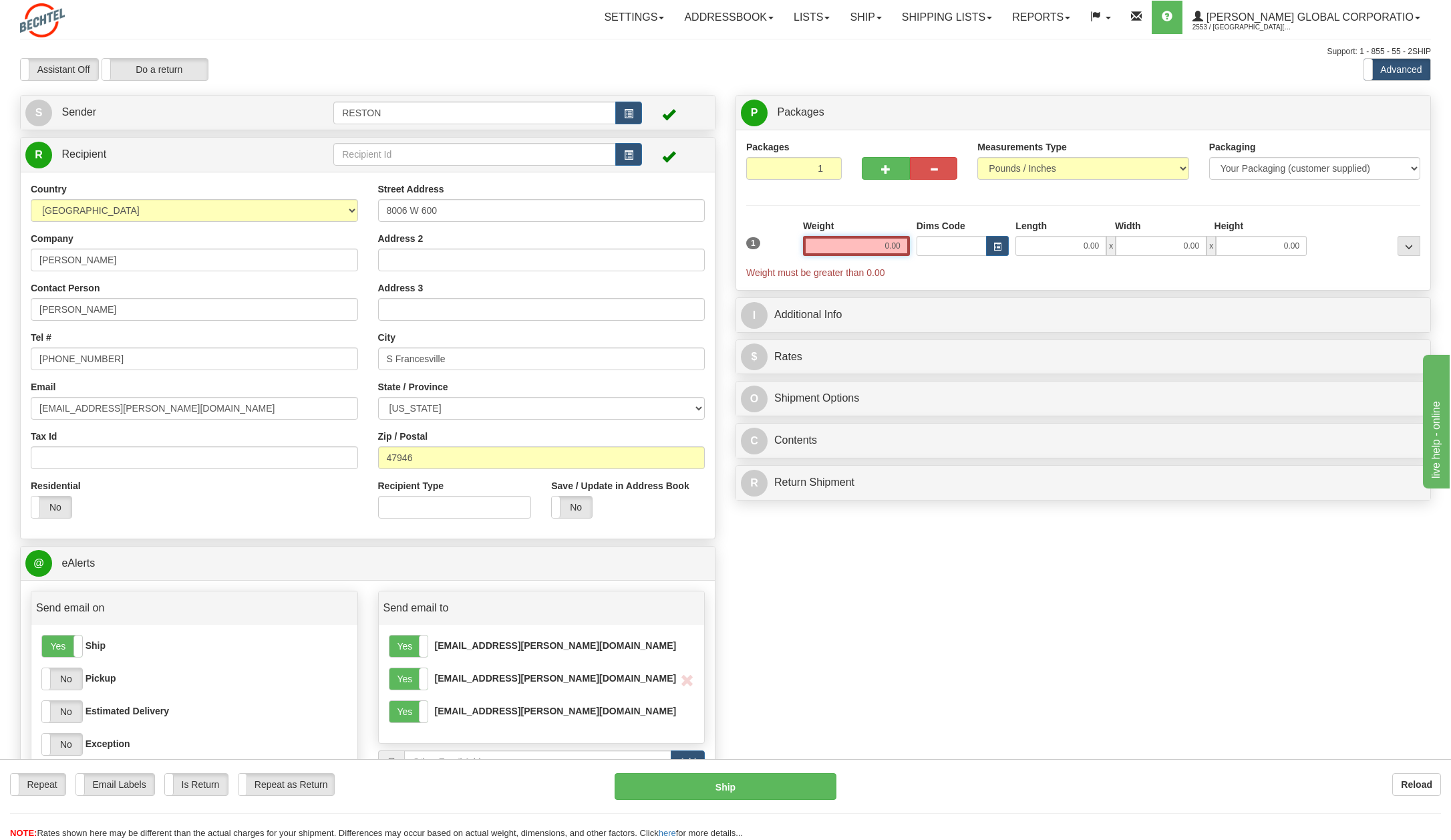
click at [868, 244] on input "0.00" at bounding box center [856, 246] width 107 height 20
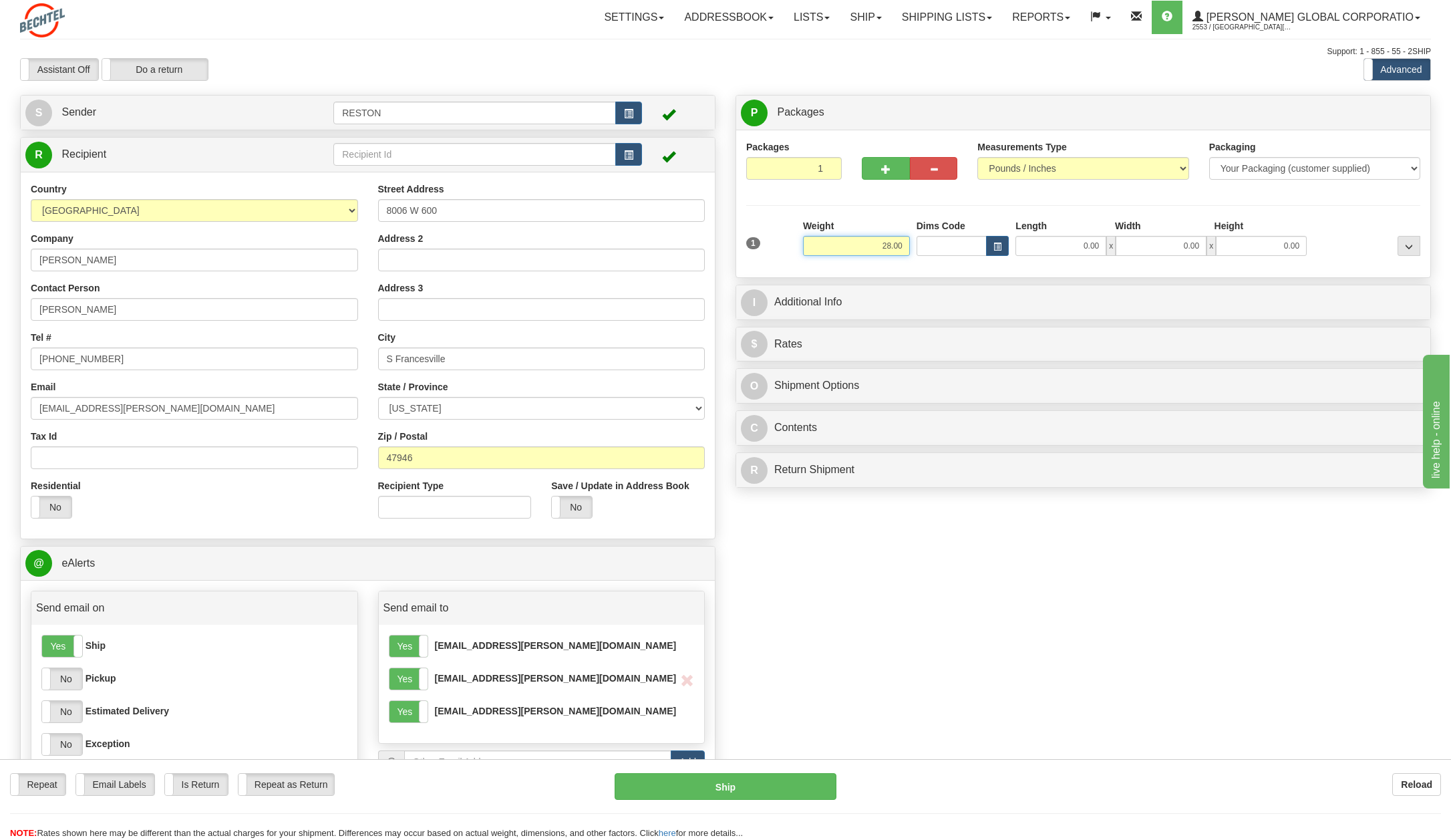
type input "28.00"
click button "Delete" at bounding box center [0, 0] width 0 height 0
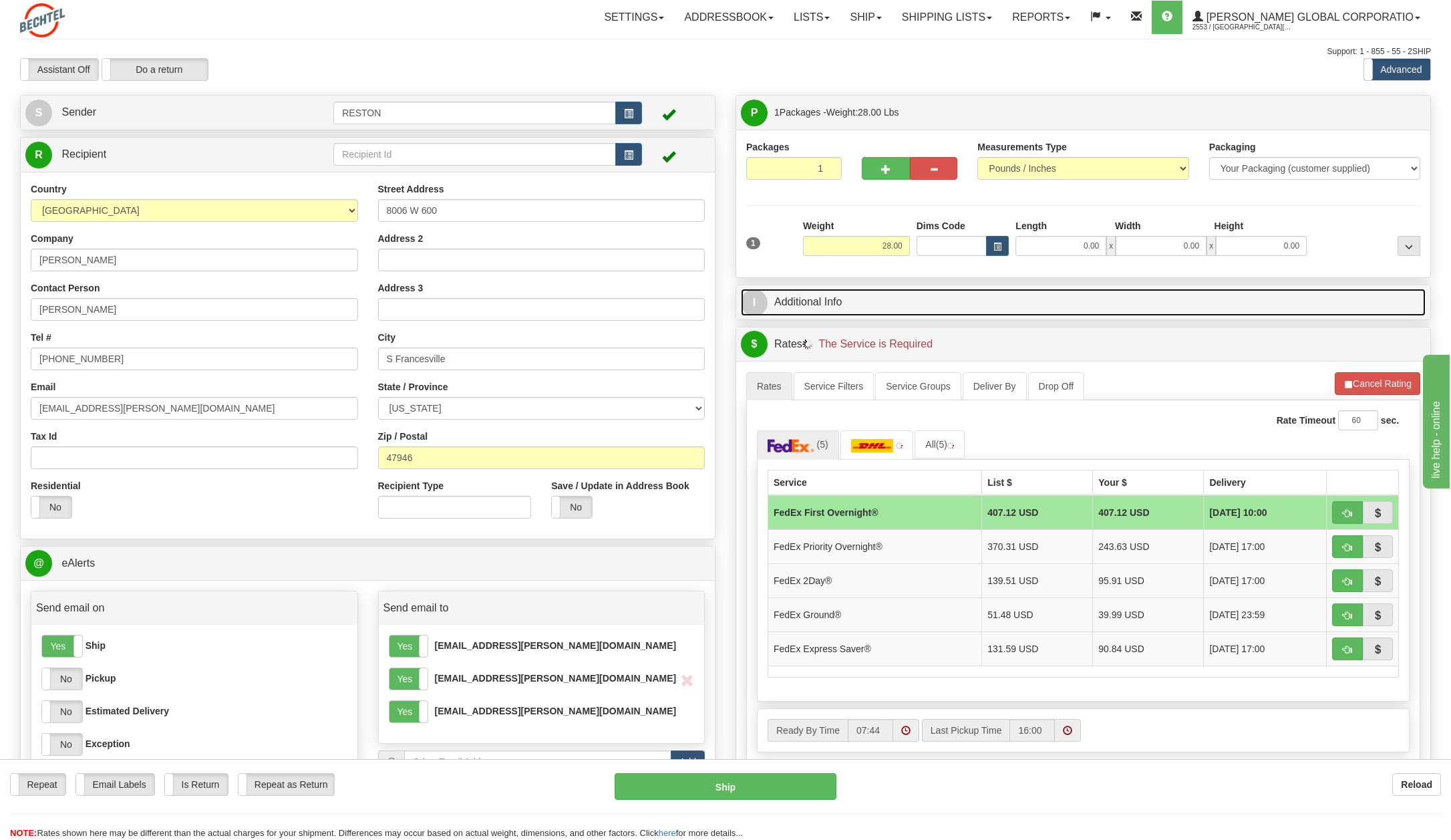
click at [744, 298] on span "I" at bounding box center [754, 302] width 27 height 27
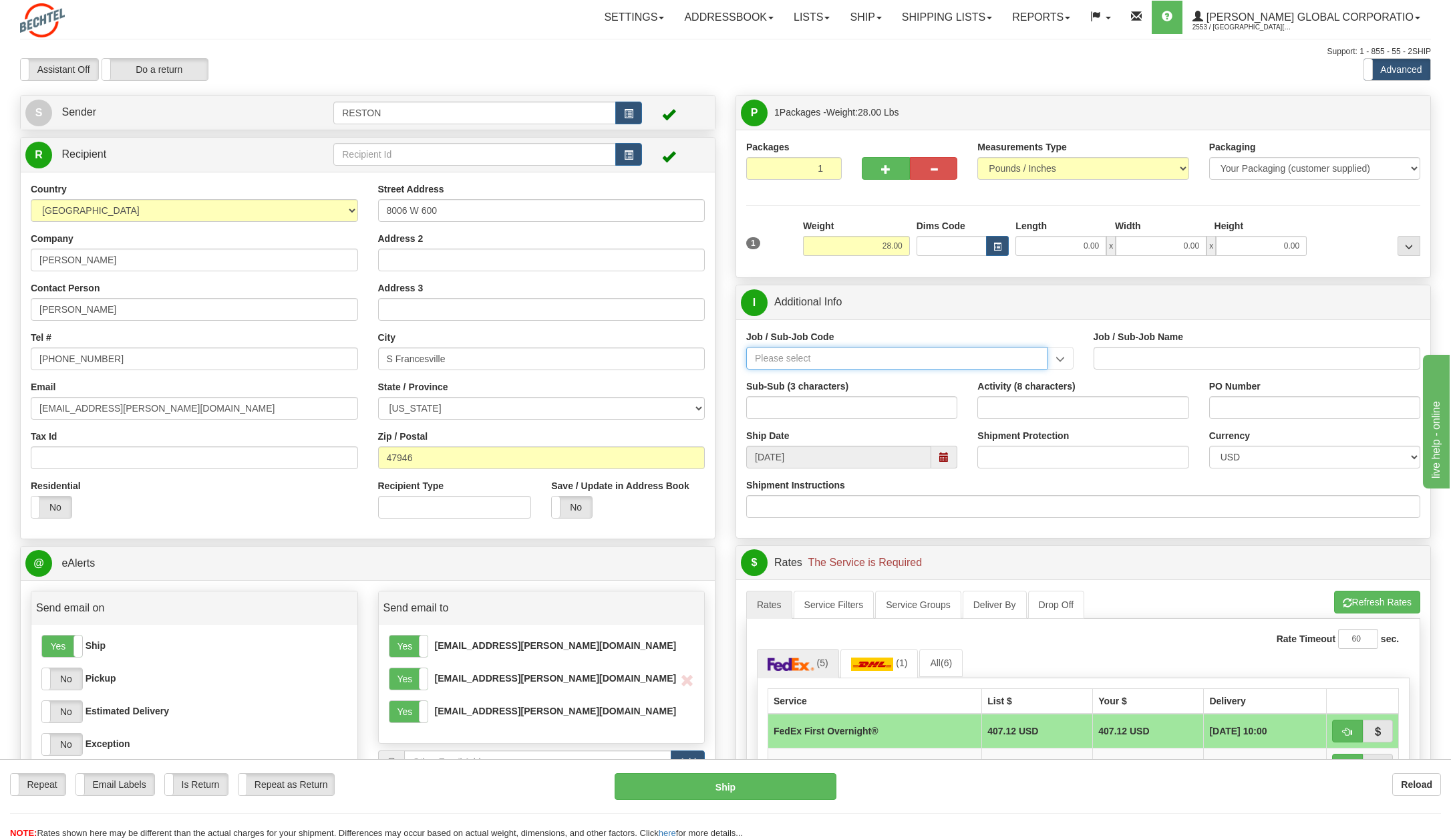
click at [821, 360] on input "Job / Sub-Job Code" at bounding box center [897, 358] width 302 height 23
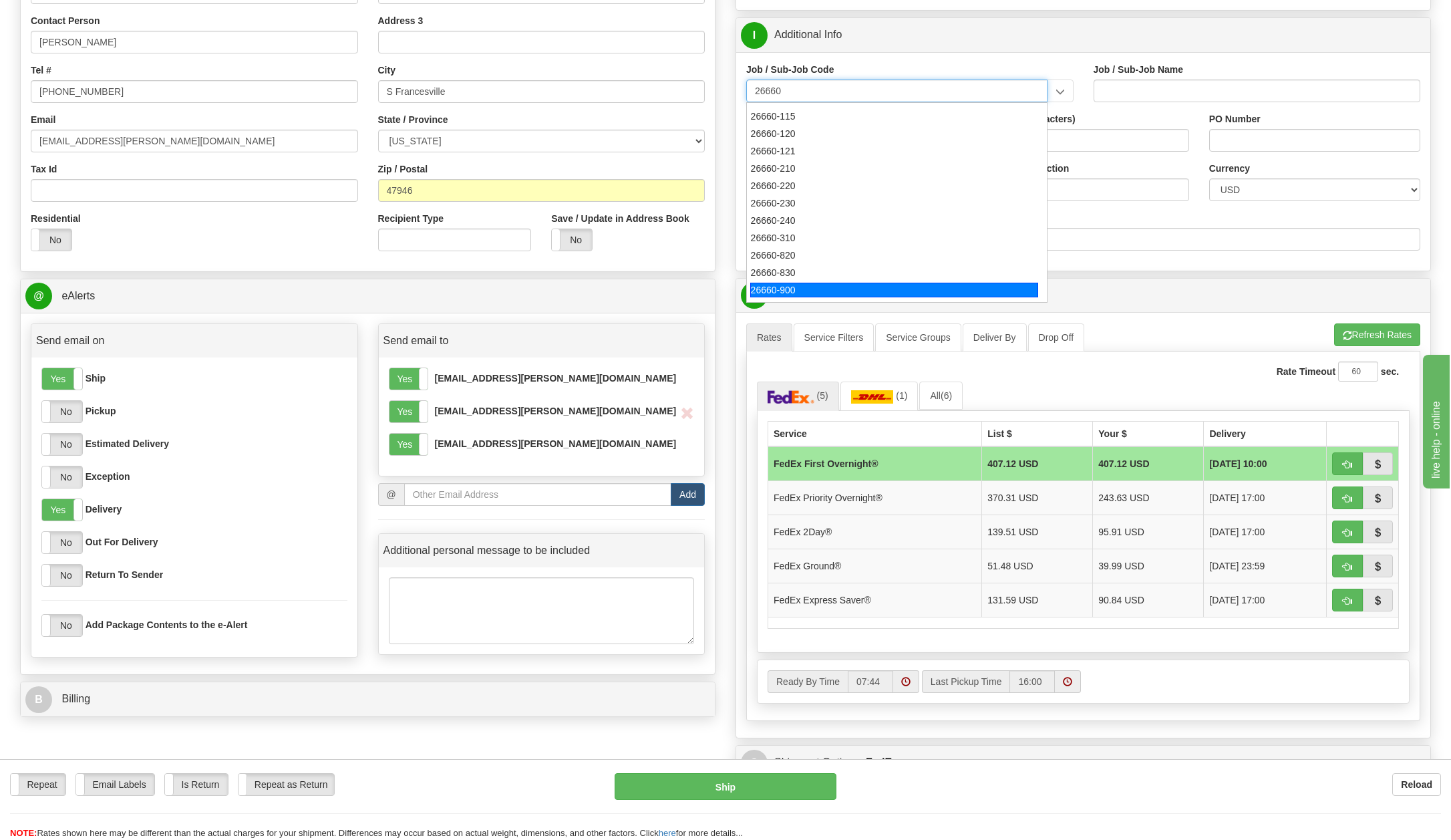
scroll to position [116, 0]
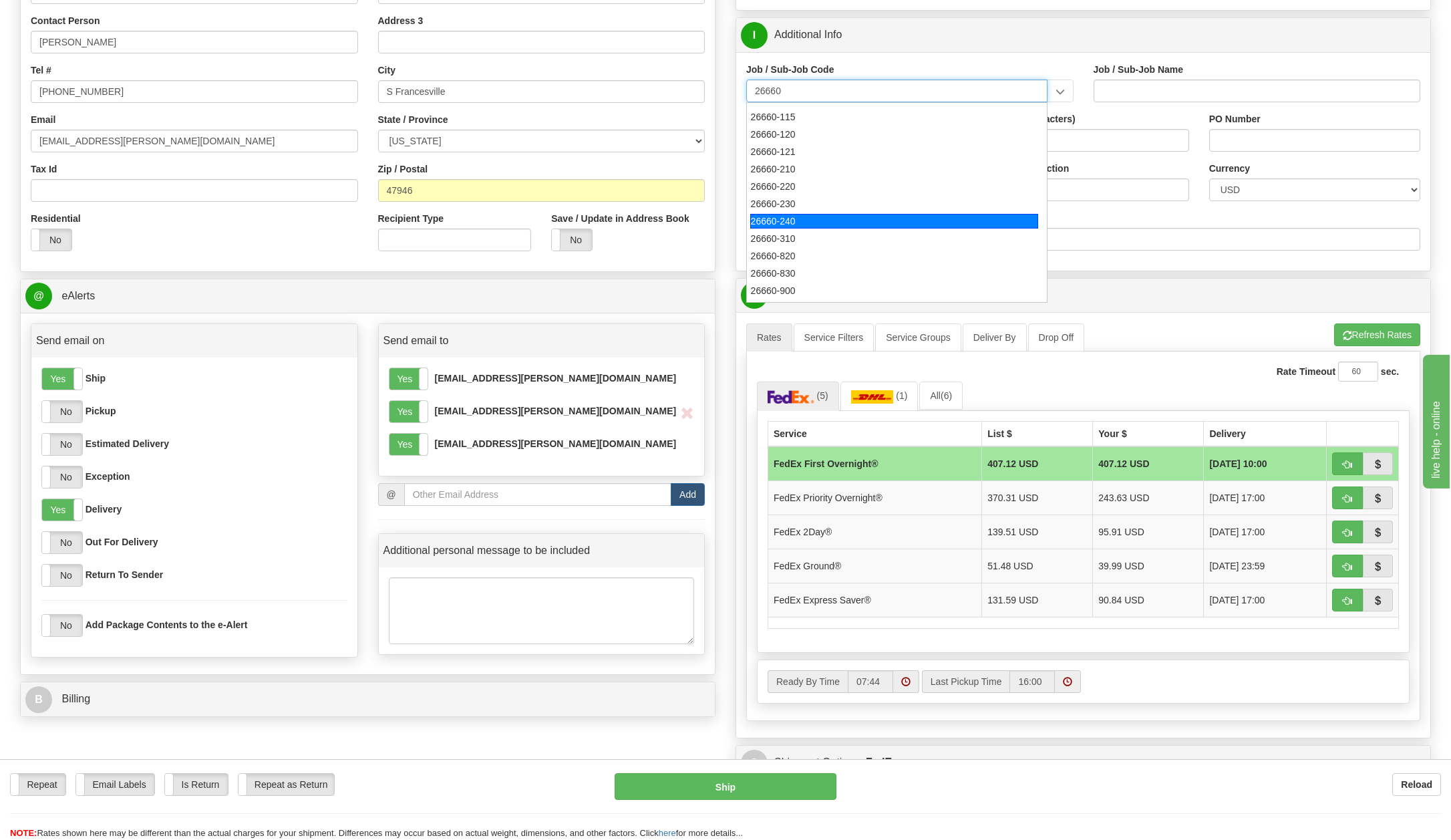
click at [778, 216] on div "26660-240" at bounding box center [894, 221] width 288 height 14
type input "26660-240"
type input "MAMMOTH SOUTH SOLAR PROJECT TSA - MATERIAL"
type input "26660-240"
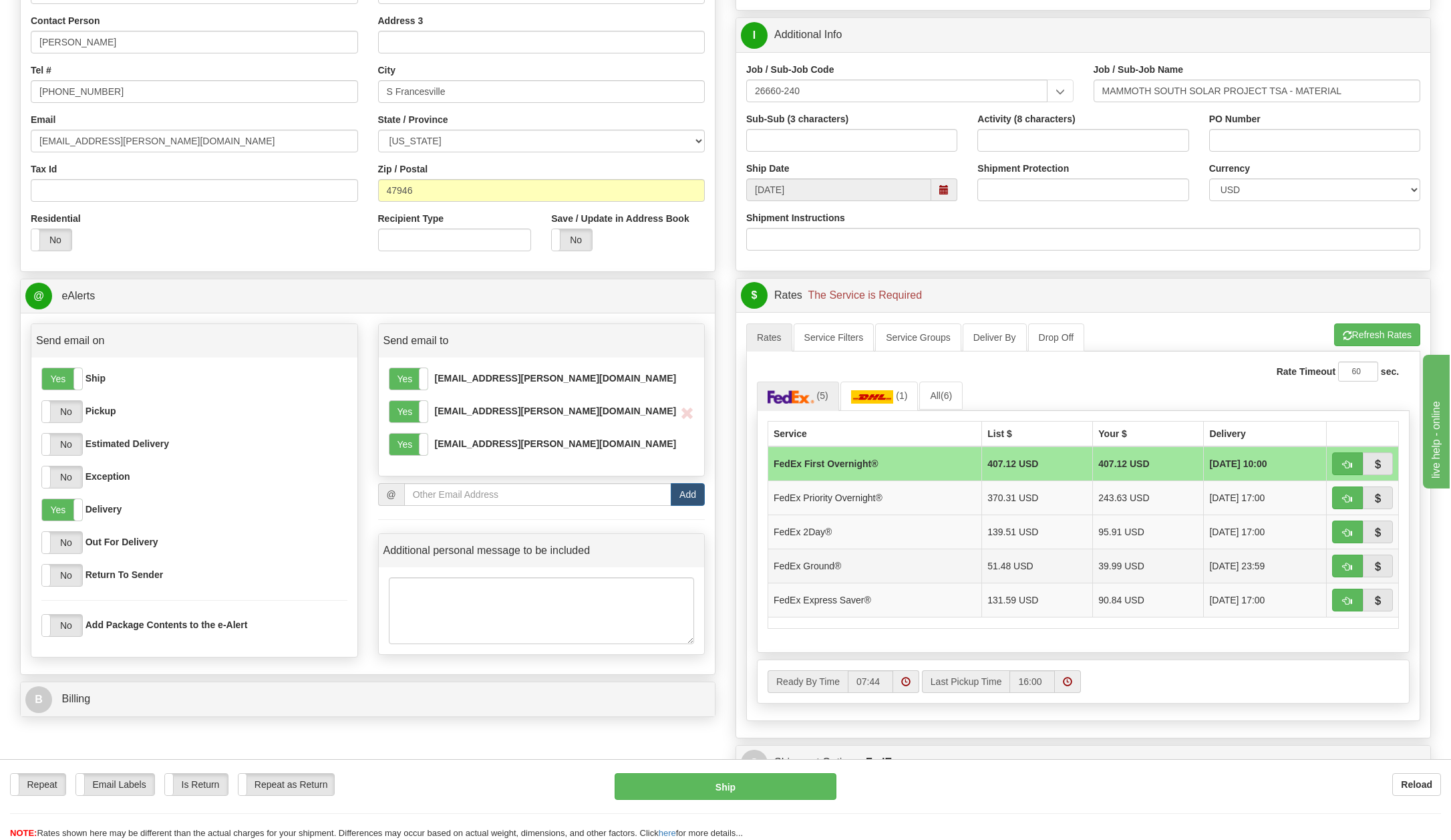
click at [823, 564] on td "FedEx Ground®" at bounding box center [875, 565] width 214 height 34
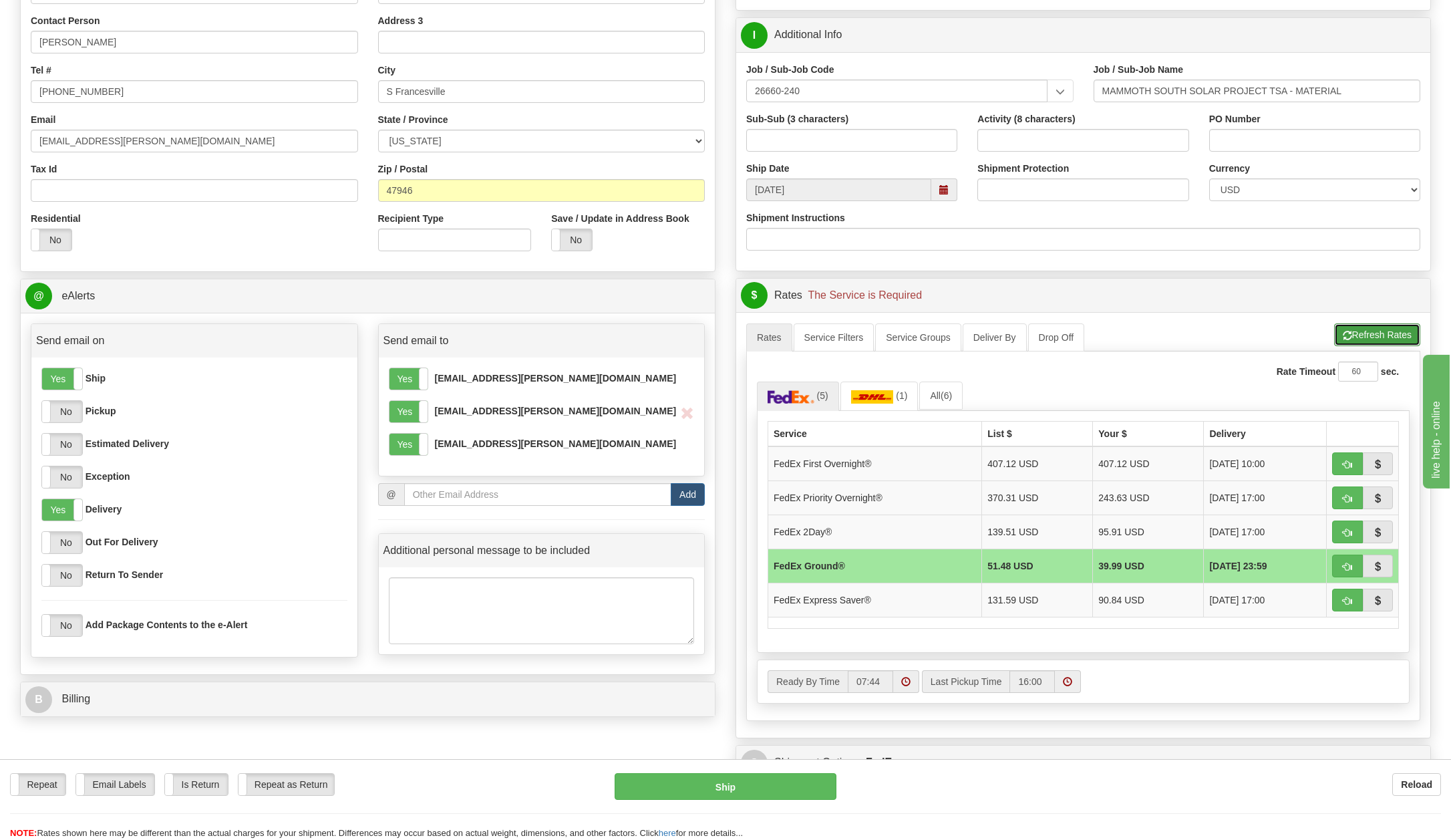
click at [1366, 329] on button "Refresh Rates" at bounding box center [1377, 335] width 86 height 23
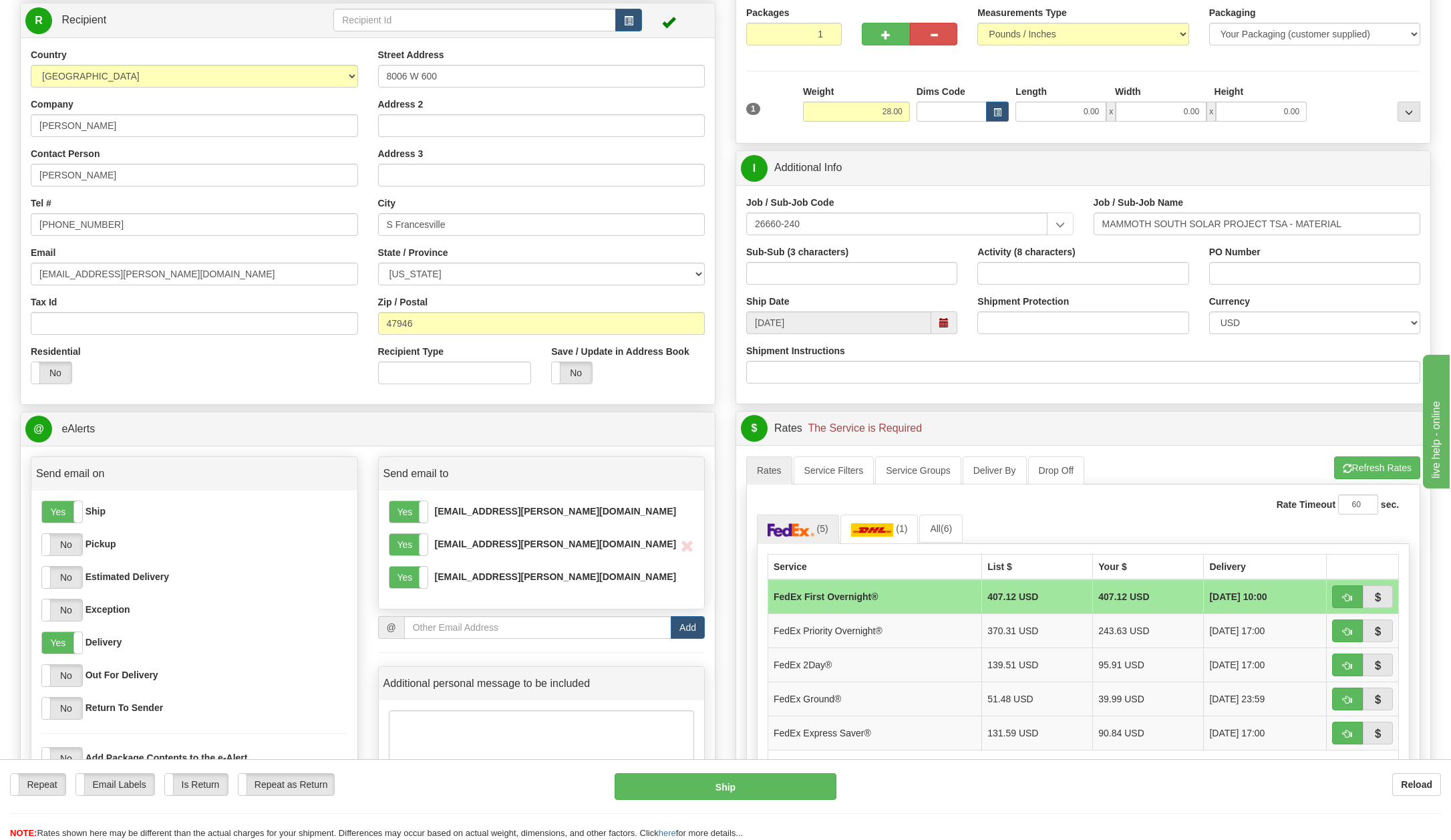
scroll to position [134, 0]
click at [581, 368] on label "No" at bounding box center [572, 373] width 40 height 22
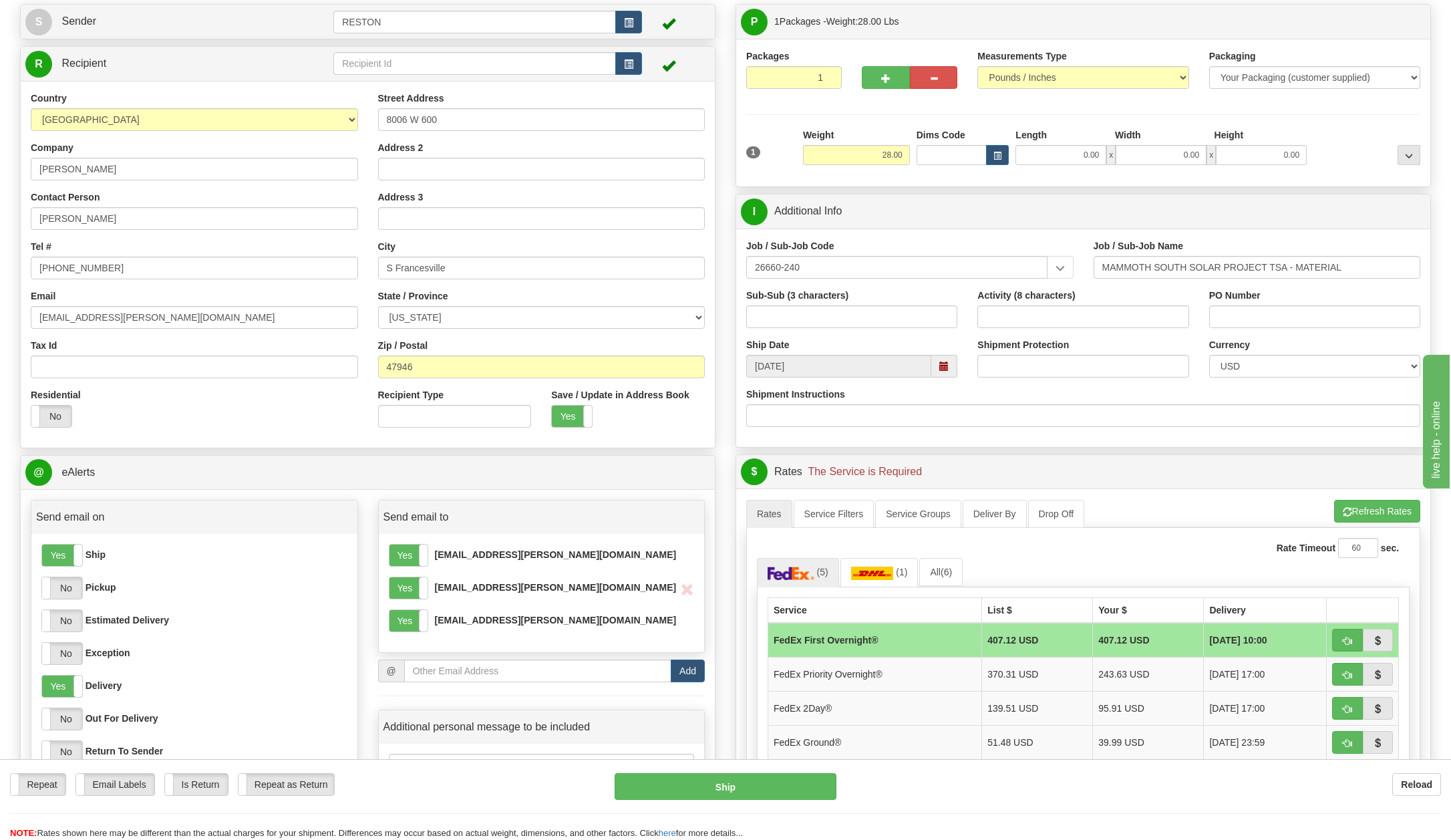
scroll to position [67, 0]
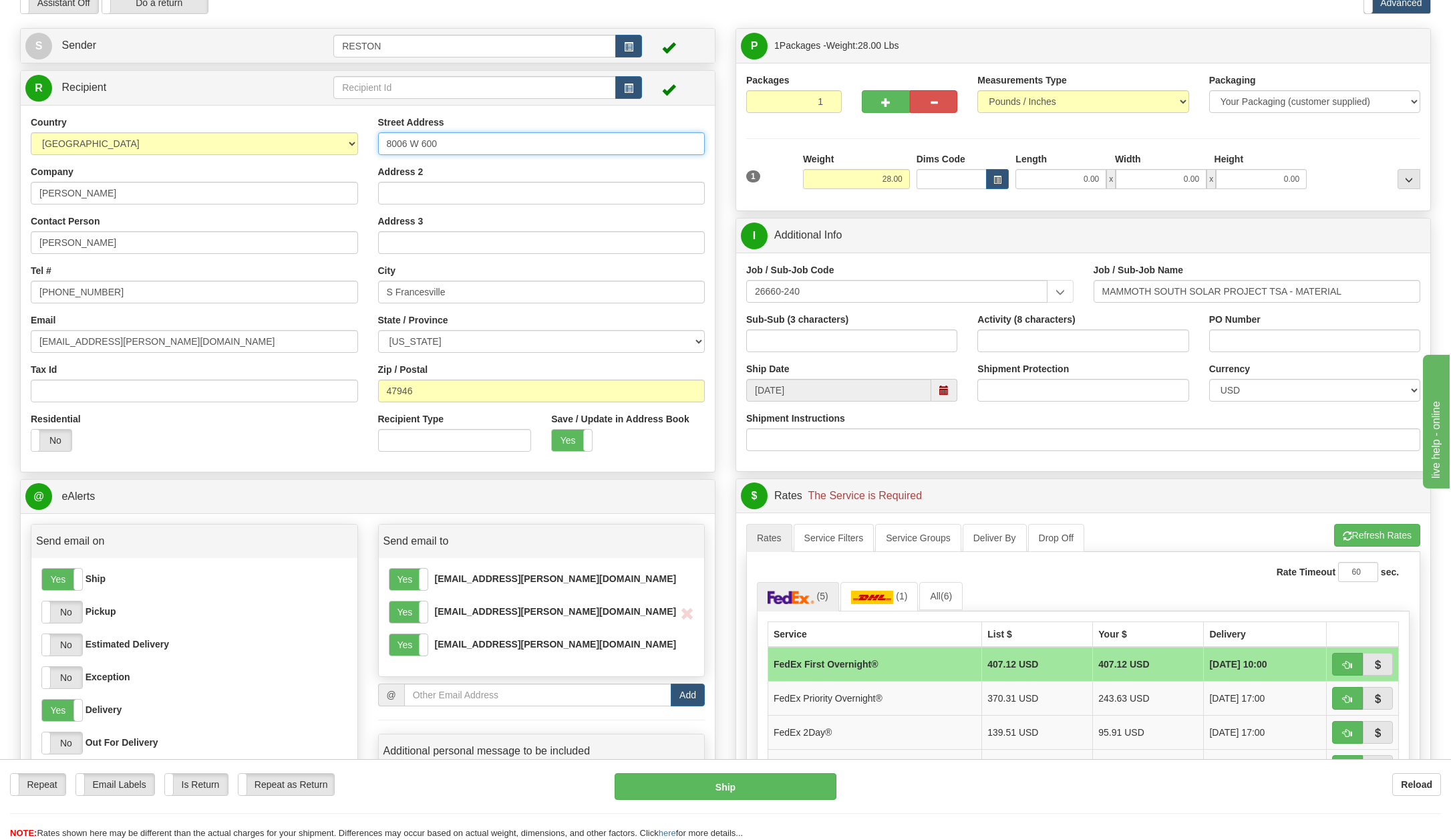
click at [451, 144] on input "8006 W 600" at bounding box center [542, 144] width 327 height 23
type input "8006 W 600 S"
drag, startPoint x: 396, startPoint y: 291, endPoint x: 323, endPoint y: 285, distance: 73.2
click at [323, 285] on div "Country [GEOGRAPHIC_DATA] [GEOGRAPHIC_DATA] [GEOGRAPHIC_DATA] [GEOGRAPHIC_DATA]…" at bounding box center [368, 289] width 694 height 346
click at [533, 284] on input "[GEOGRAPHIC_DATA]" at bounding box center [542, 292] width 327 height 23
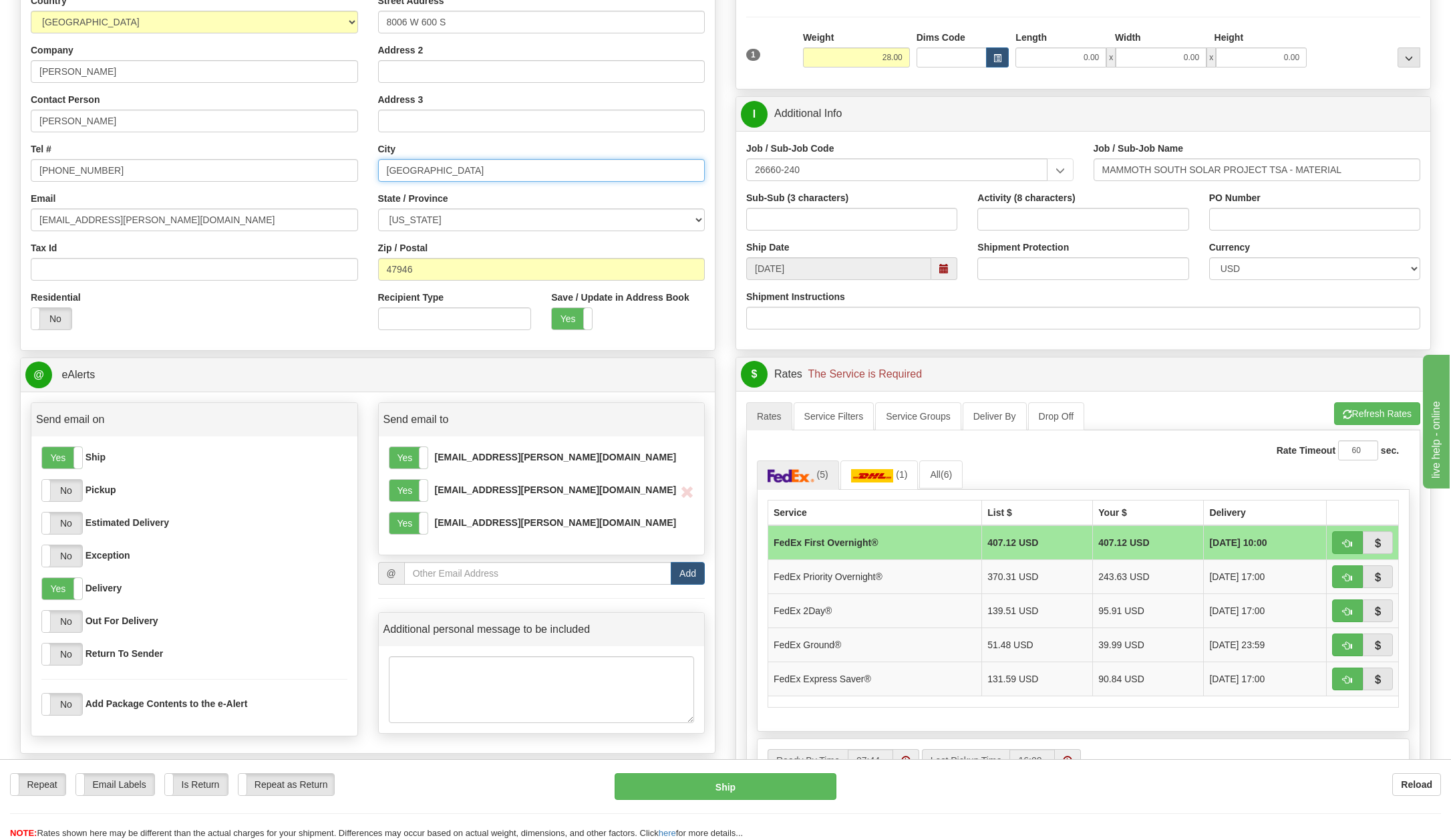
scroll to position [267, 0]
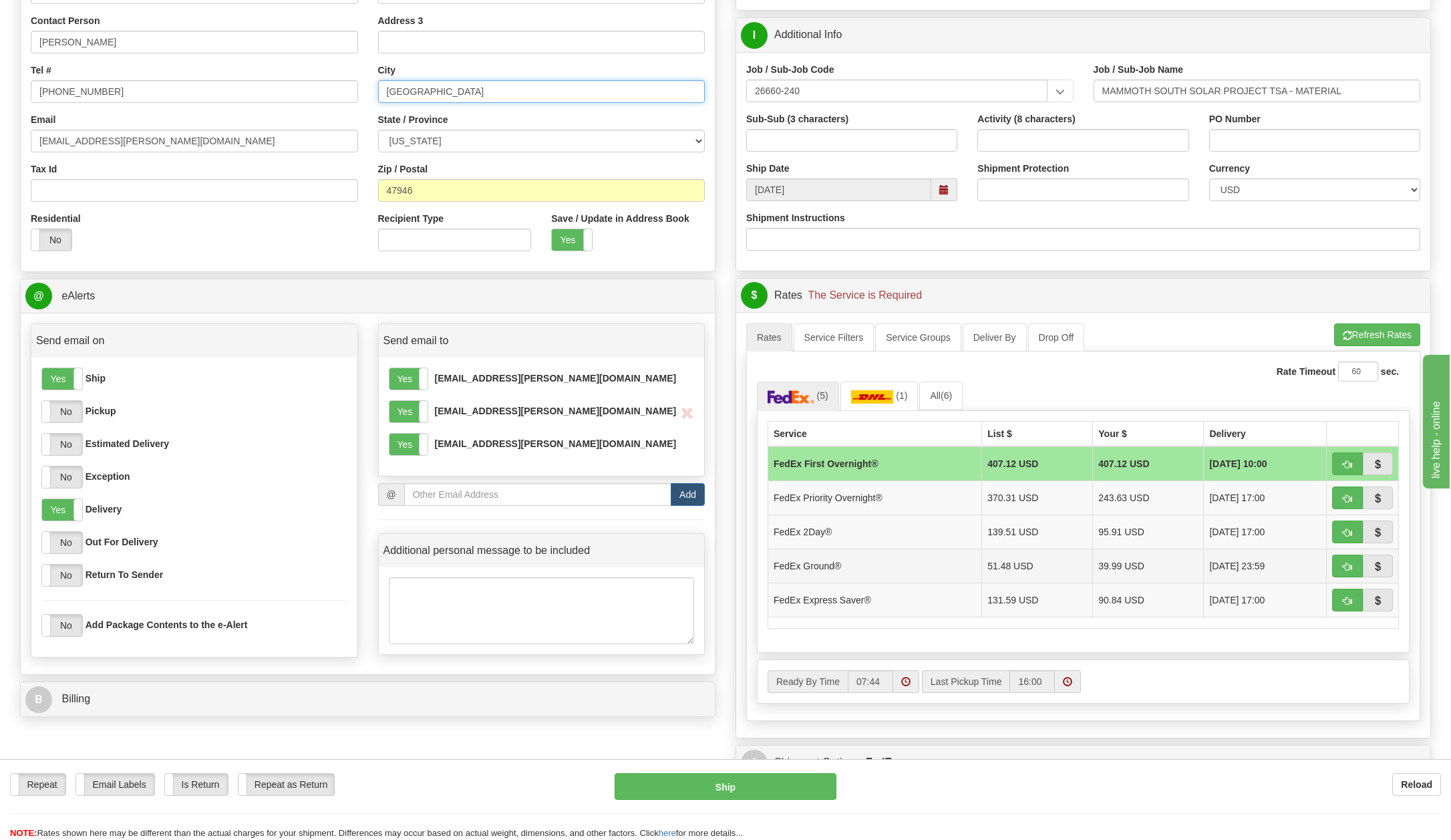
type input "[GEOGRAPHIC_DATA]"
click at [838, 569] on td "FedEx Ground®" at bounding box center [875, 565] width 214 height 34
